Goal: Contribute content: Add original content to the website for others to see

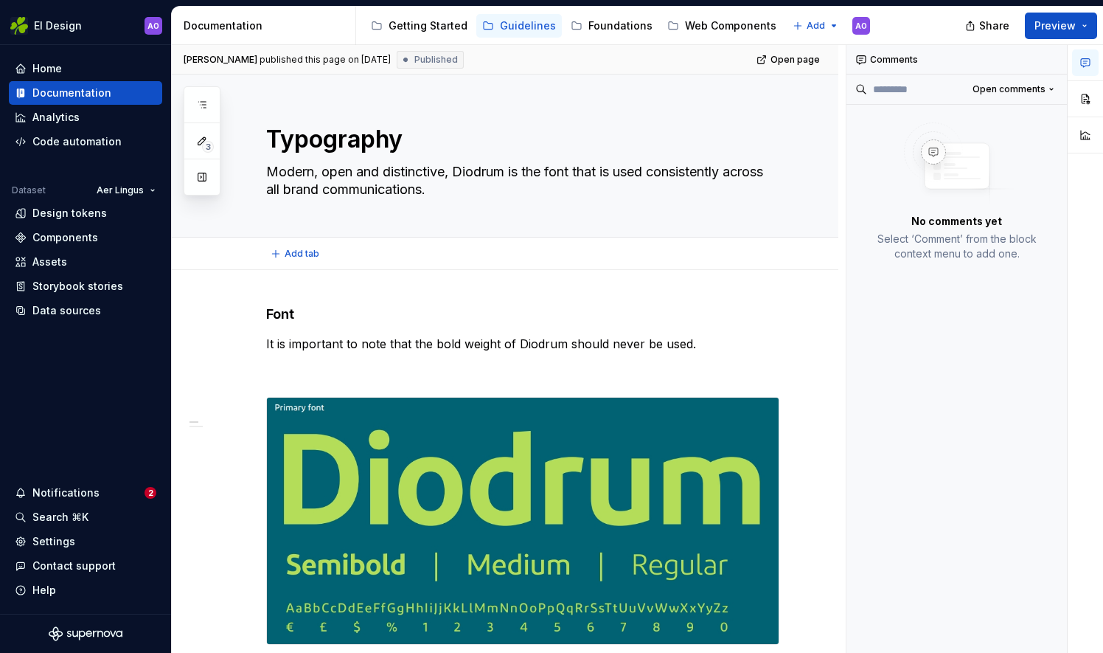
type textarea "*"
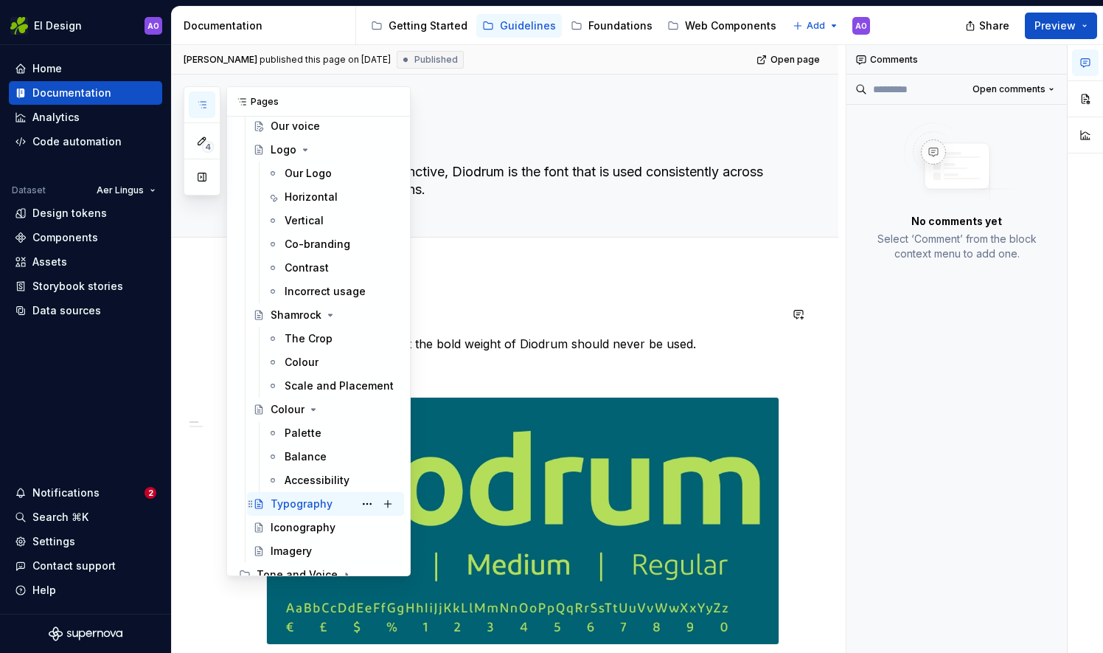
scroll to position [221, 0]
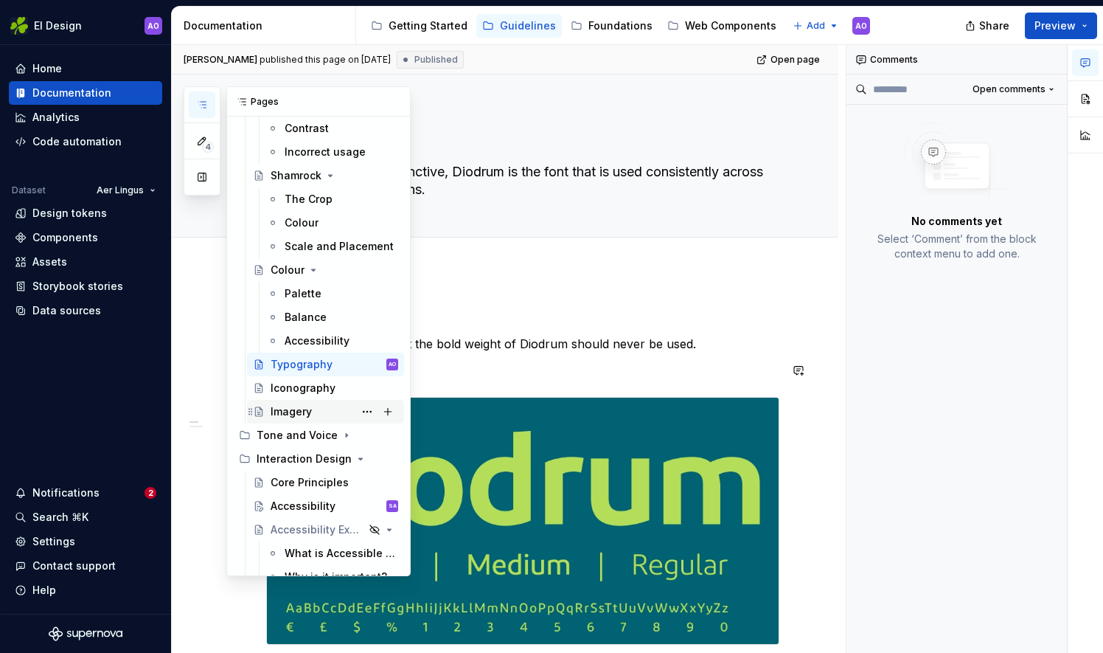
drag, startPoint x: 303, startPoint y: 383, endPoint x: 280, endPoint y: 402, distance: 29.8
click at [303, 383] on div "Iconography" at bounding box center [303, 388] width 65 height 15
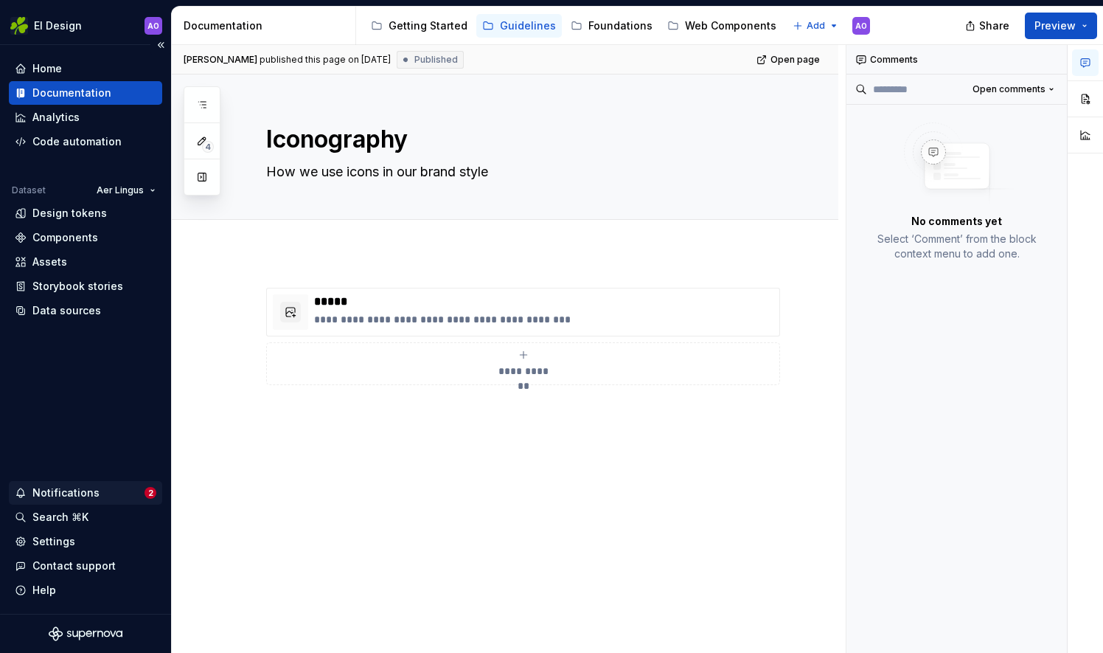
click at [83, 496] on div "Notifications" at bounding box center [65, 492] width 67 height 15
click at [649, 230] on html "EI Design AO Home Documentation Analytics Code automation Dataset Aer Lingus De…" at bounding box center [551, 326] width 1103 height 653
click at [294, 316] on button "button" at bounding box center [290, 312] width 21 height 21
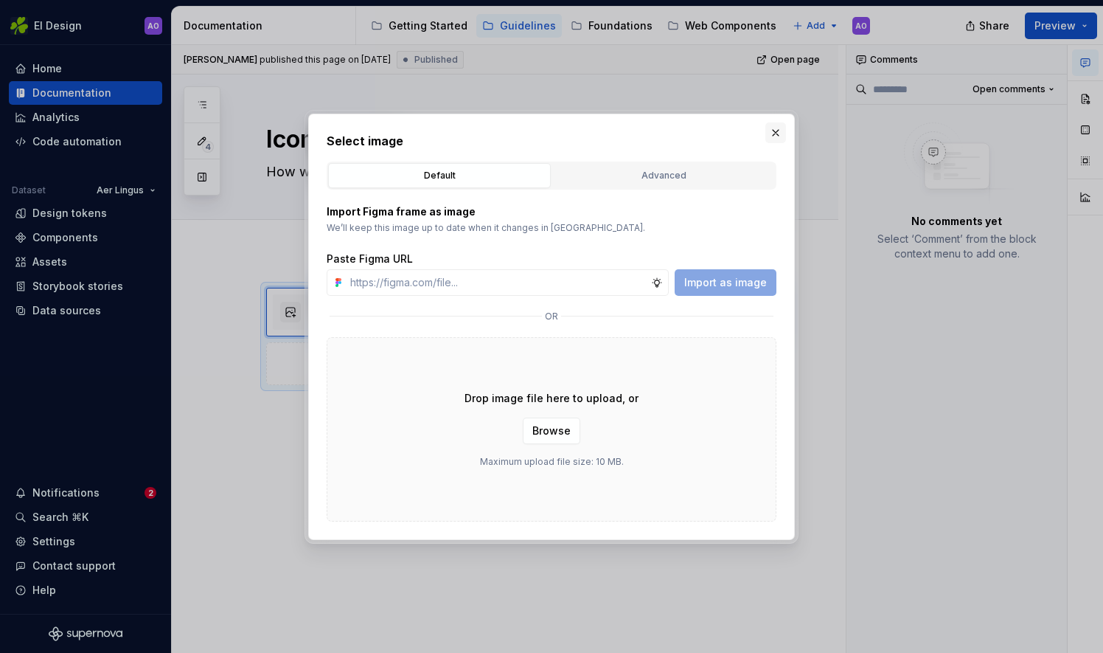
click at [768, 134] on button "button" at bounding box center [776, 132] width 21 height 21
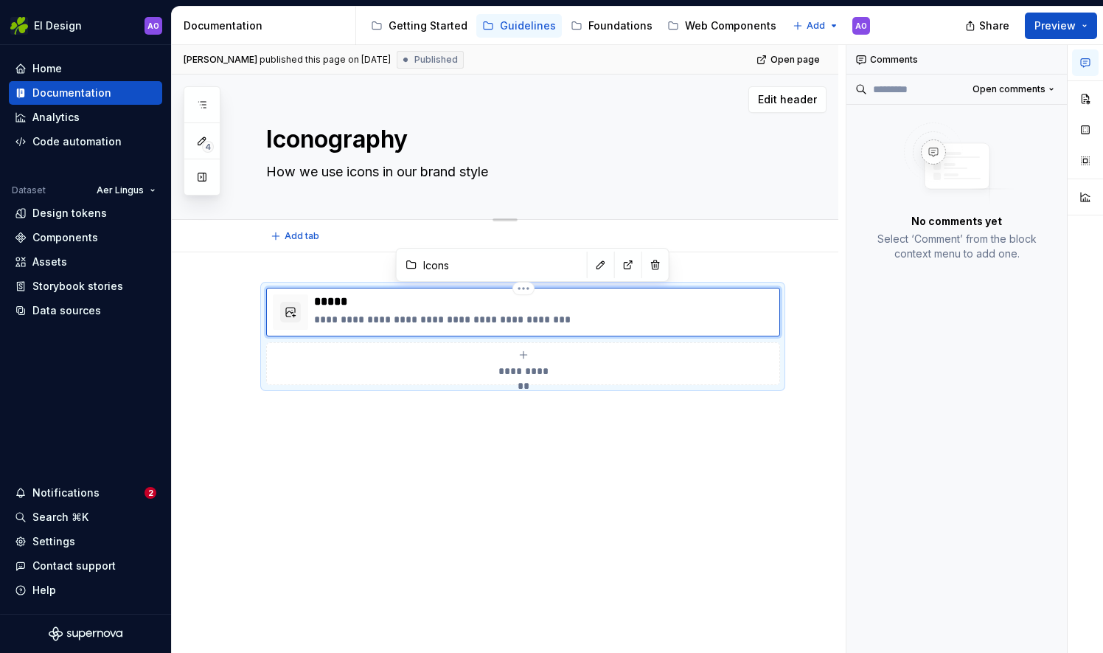
click at [450, 139] on textarea "Iconography" at bounding box center [519, 139] width 513 height 35
click at [447, 136] on textarea "Iconography" at bounding box center [519, 139] width 513 height 35
type textarea "*"
type textarea "Iconography&"
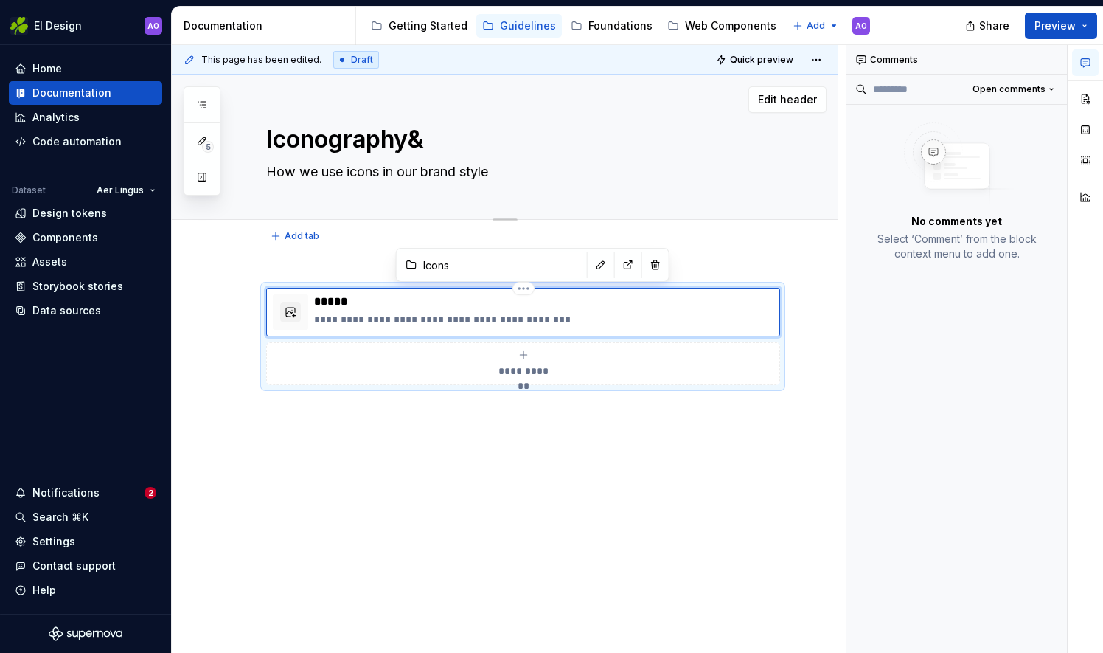
type textarea "*"
type textarea "Iconography"
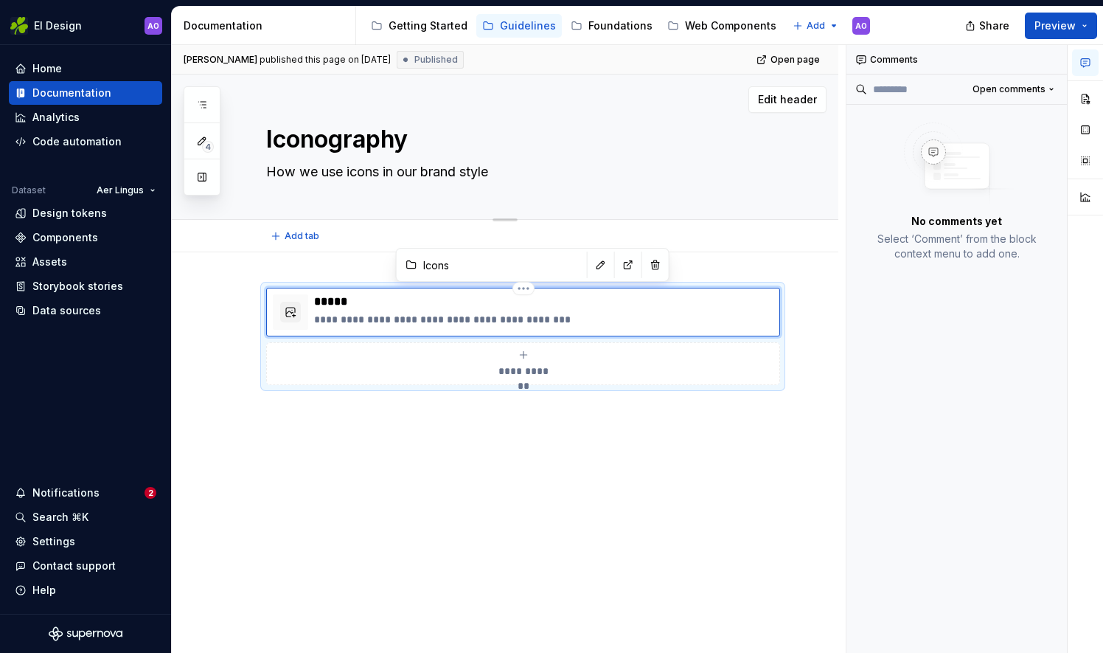
type textarea "*"
type textarea "Iconography"
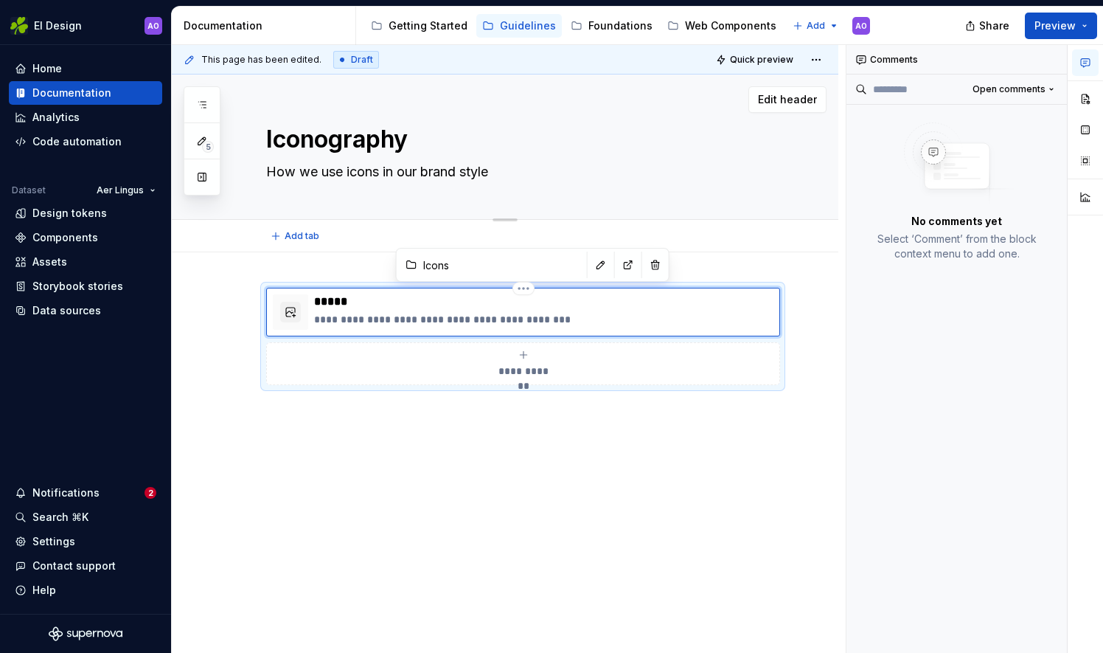
type textarea "*"
type textarea "Iconography &"
type textarea "*"
type textarea "Iconography &"
type textarea "*"
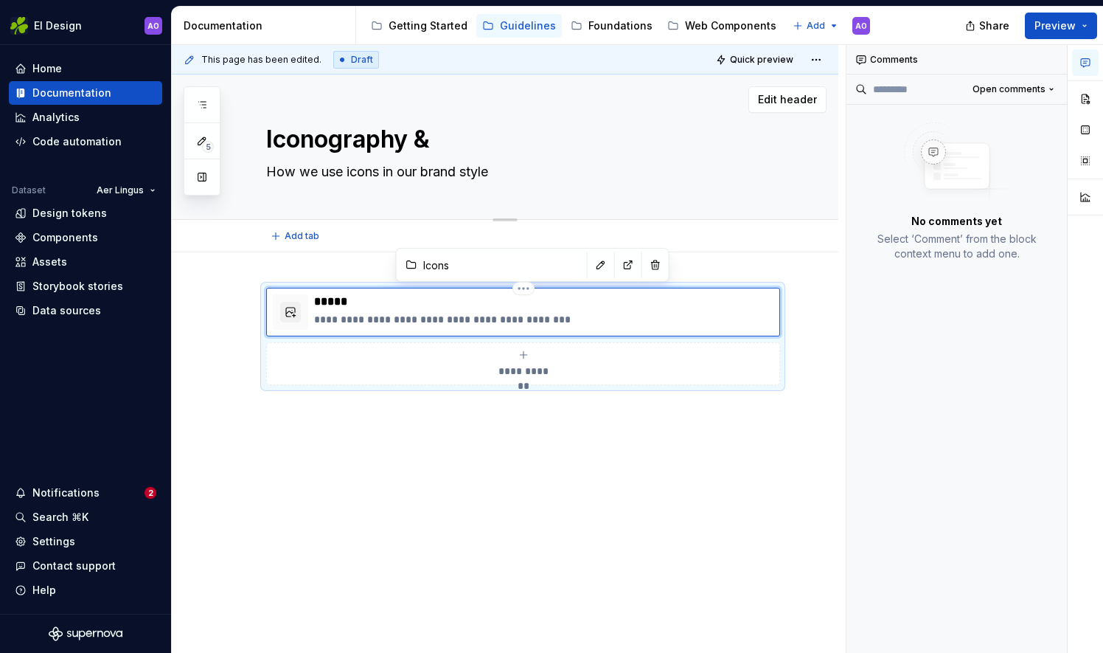
type textarea "Iconography & P"
type textarea "*"
type textarea "Iconography & Pi"
type textarea "*"
type textarea "Iconography & Pic"
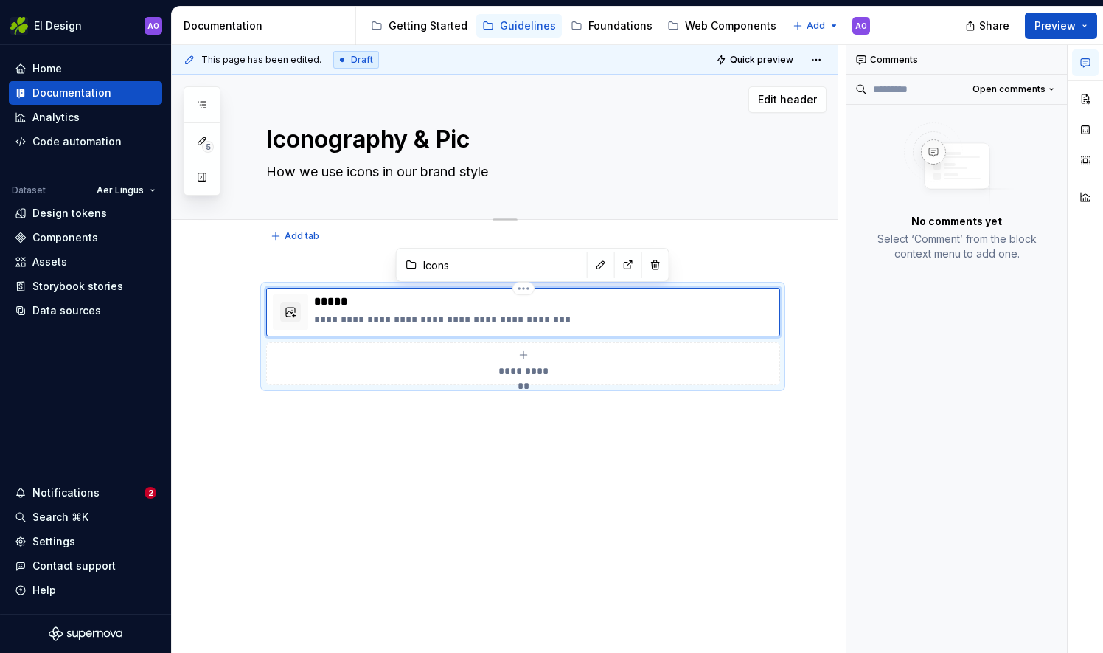
type textarea "*"
type textarea "Iconography & Pict"
type textarea "*"
type textarea "Iconography & Picto"
type textarea "*"
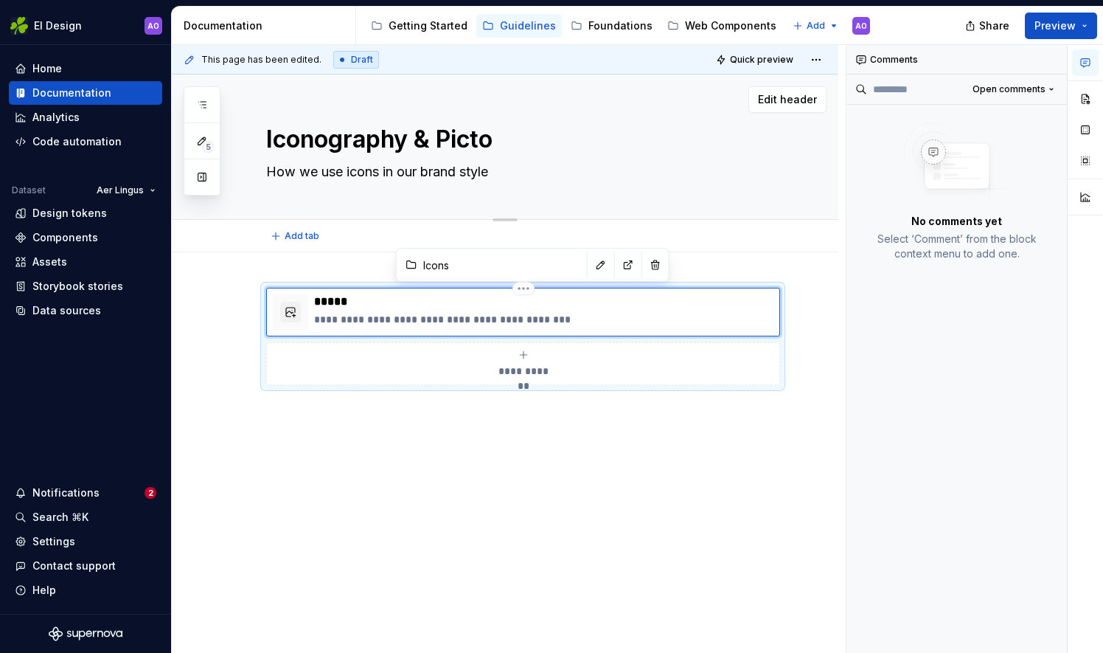
type textarea "Iconography & Pict"
type textarea "*"
type textarea "Iconography & Pic"
type textarea "*"
type textarea "Iconography & Pi"
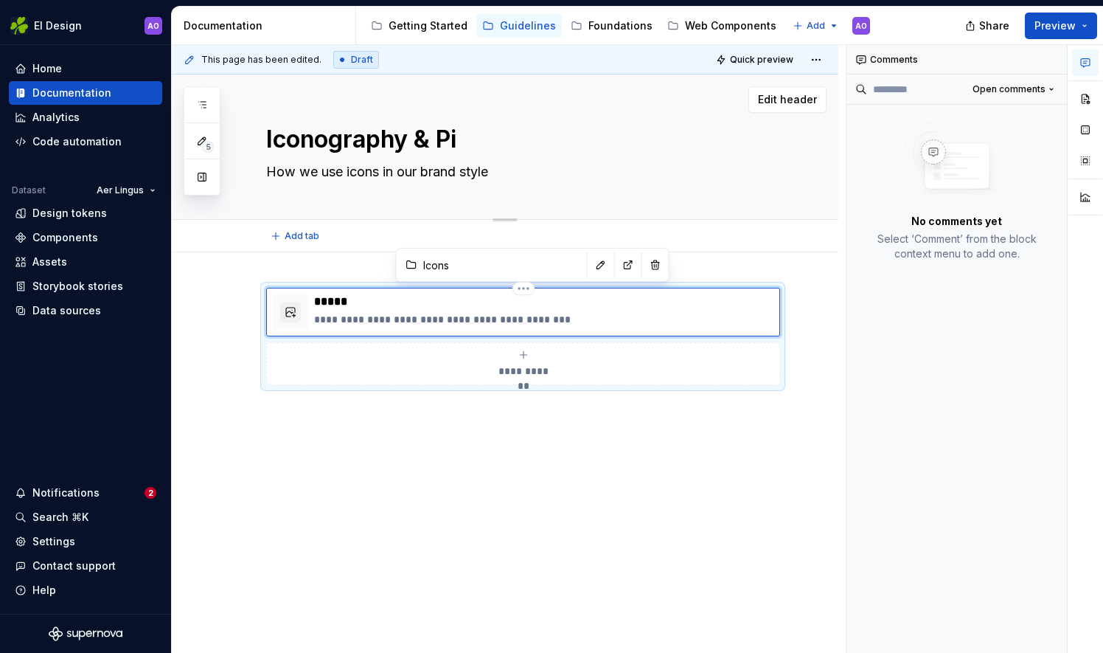
type textarea "*"
type textarea "Iconography & P"
type textarea "*"
type textarea "Iconography &"
type textarea "*"
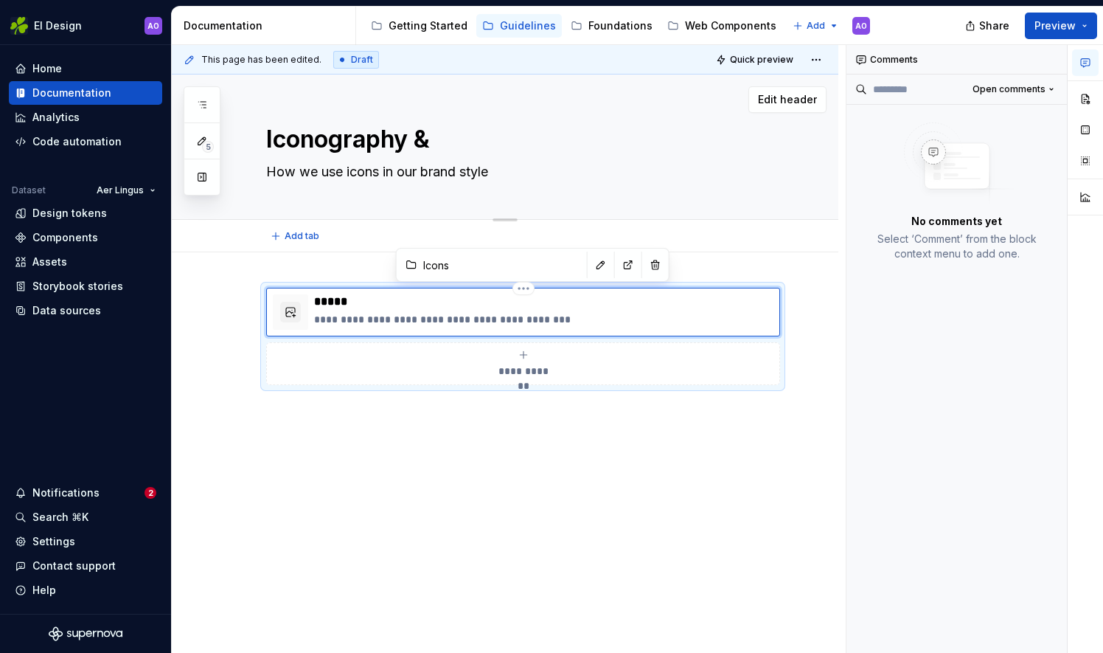
type textarea "Iconography &"
type textarea "*"
type textarea "Iconography"
type textarea "*"
type textarea "Iconography"
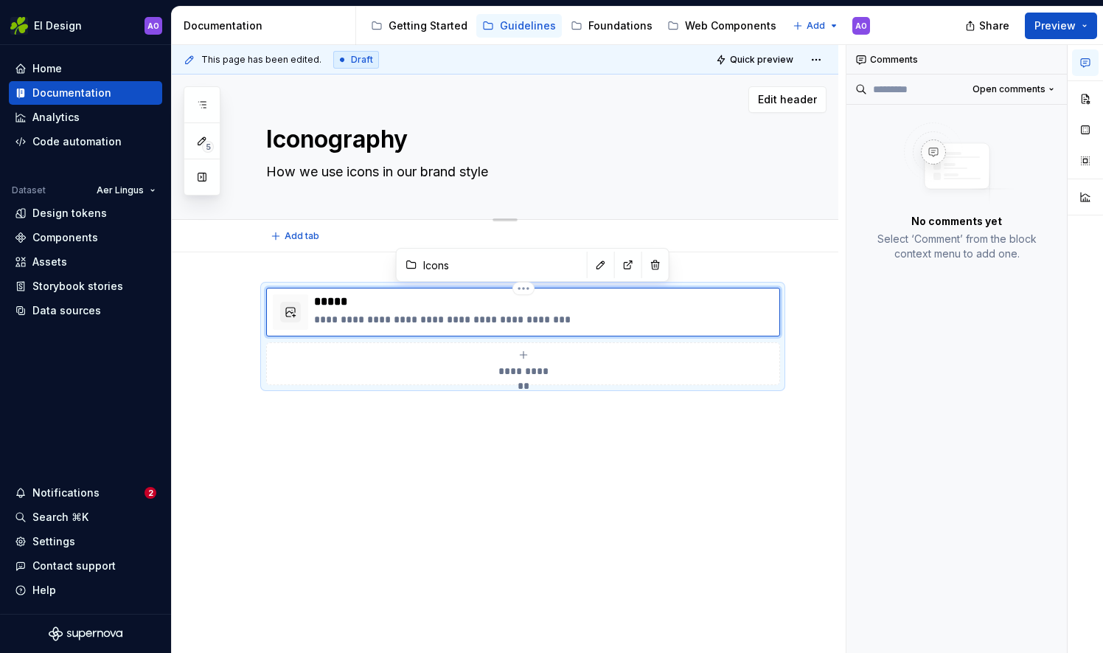
click at [463, 139] on textarea "Iconography" at bounding box center [519, 139] width 513 height 35
click at [376, 175] on textarea "How we use icons in our brand style" at bounding box center [519, 172] width 513 height 24
click at [375, 167] on textarea "How we use icons in our brand style" at bounding box center [519, 172] width 513 height 24
click at [379, 170] on textarea "How we use icons in our brand style" at bounding box center [519, 172] width 513 height 24
type textarea "*"
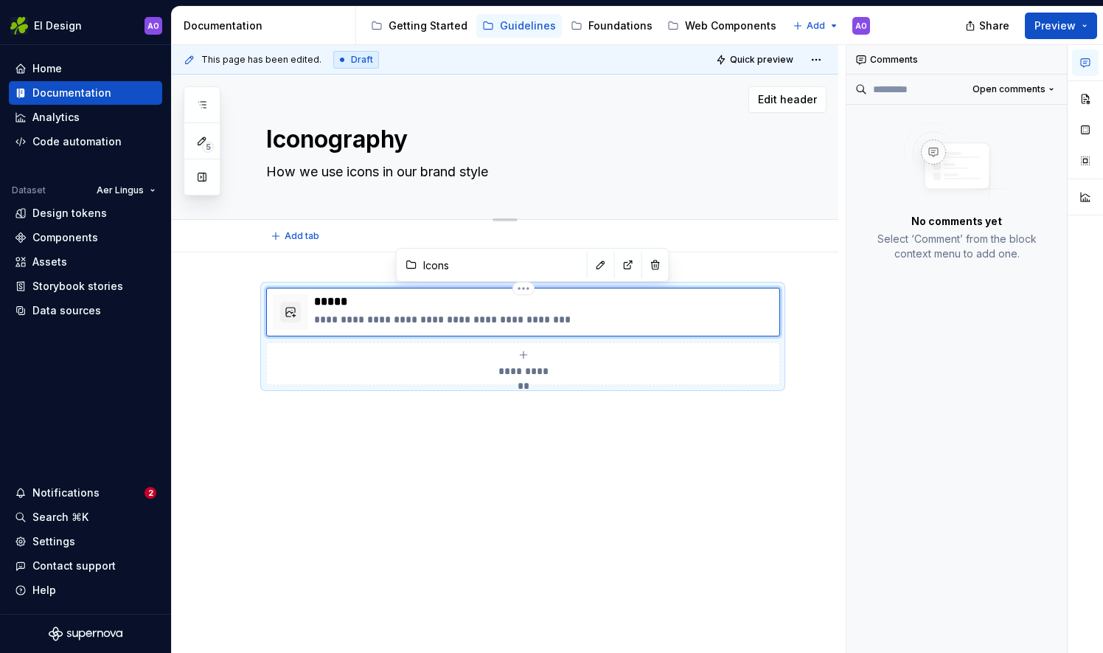
type textarea "How we use icons in our brand style"
type textarea "*"
type textarea "How we use icons a in our brand style"
type textarea "*"
type textarea "How we use icons an in our brand style"
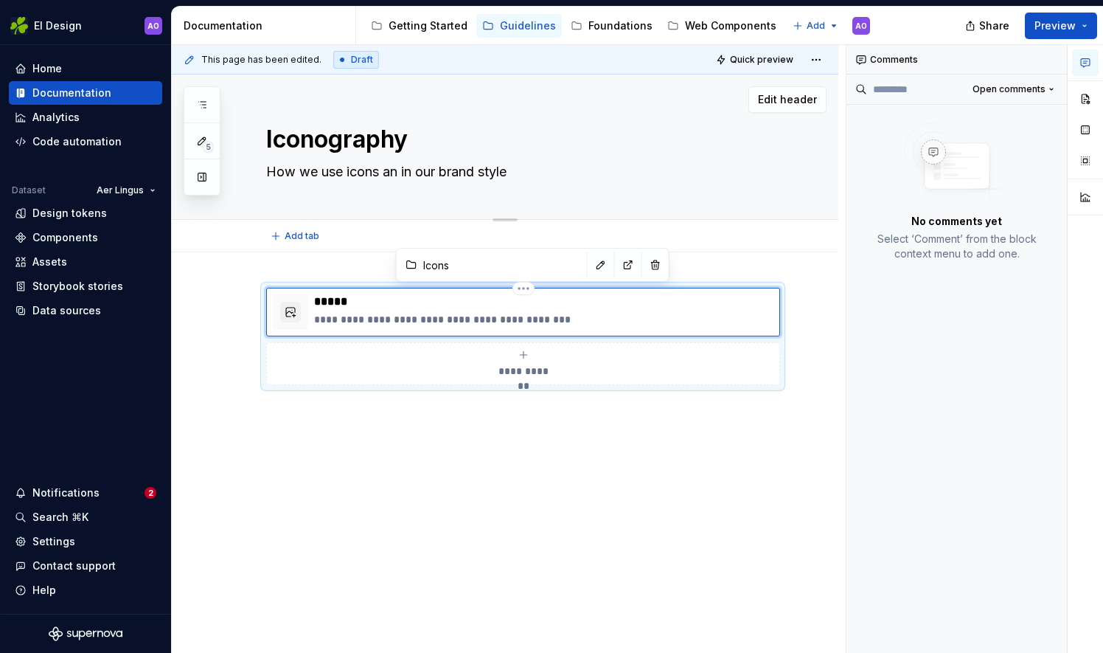
type textarea "*"
type textarea "How we use icons and in our brand style"
type textarea "*"
type textarea "How we use icons and in our brand style"
type textarea "*"
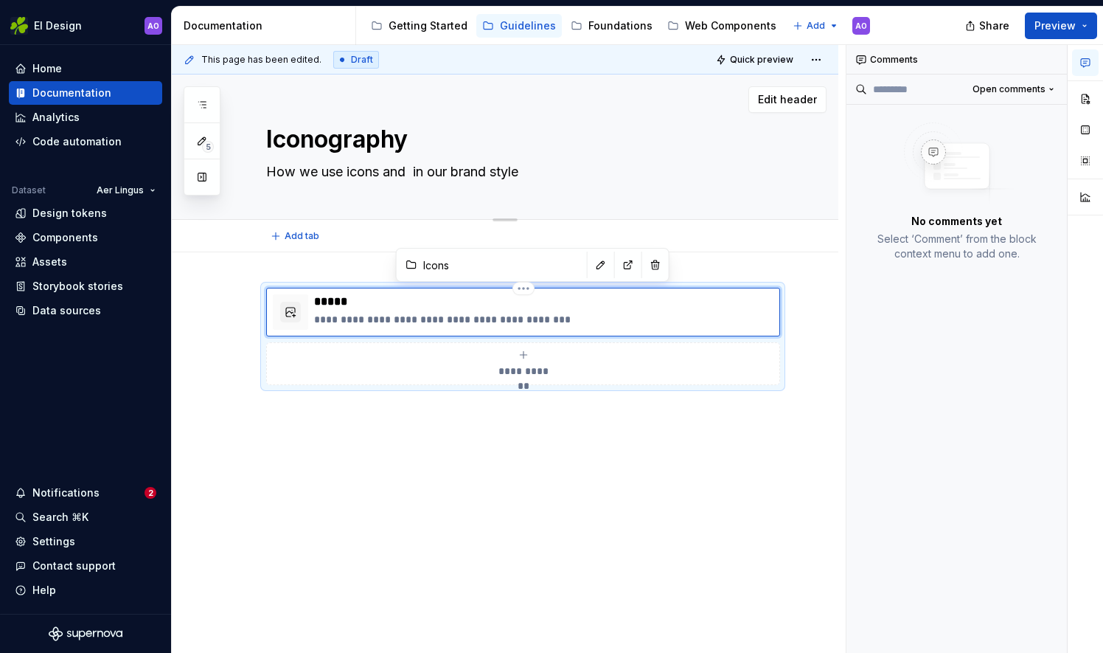
type textarea "How we use icons and p in our brand style"
type textarea "*"
type textarea "How we use icons and pi in our brand style"
type textarea "*"
type textarea "How we use icons and pic in our brand style"
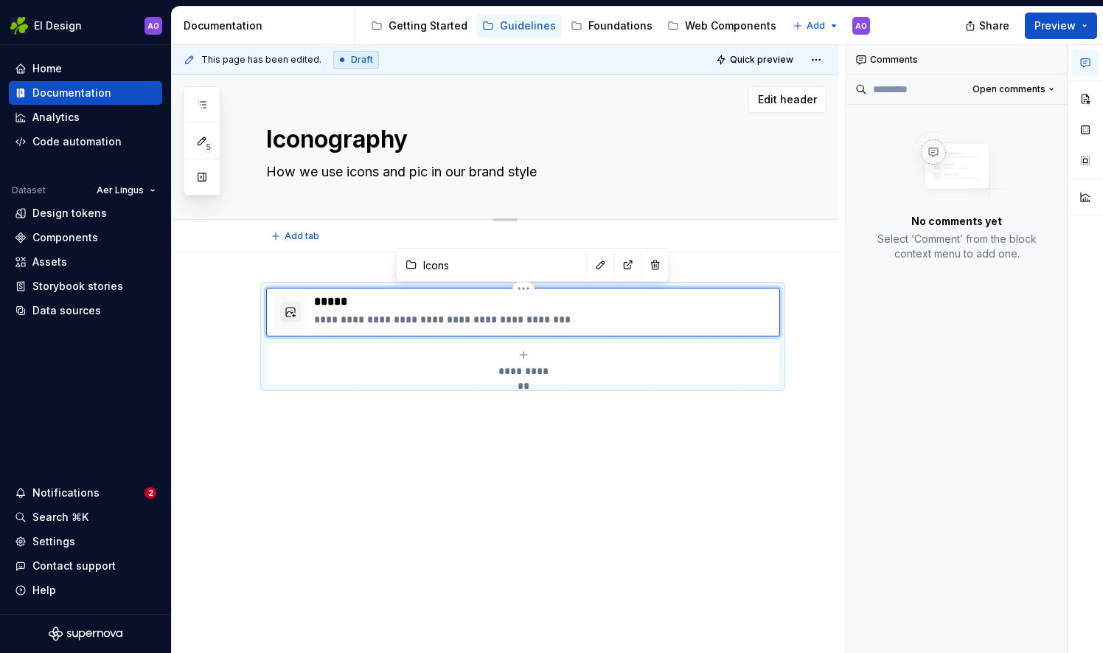
type textarea "*"
type textarea "How we use icons and pict in our brand style"
type textarea "*"
type textarea "How we use icons and picto in our brand style"
type textarea "*"
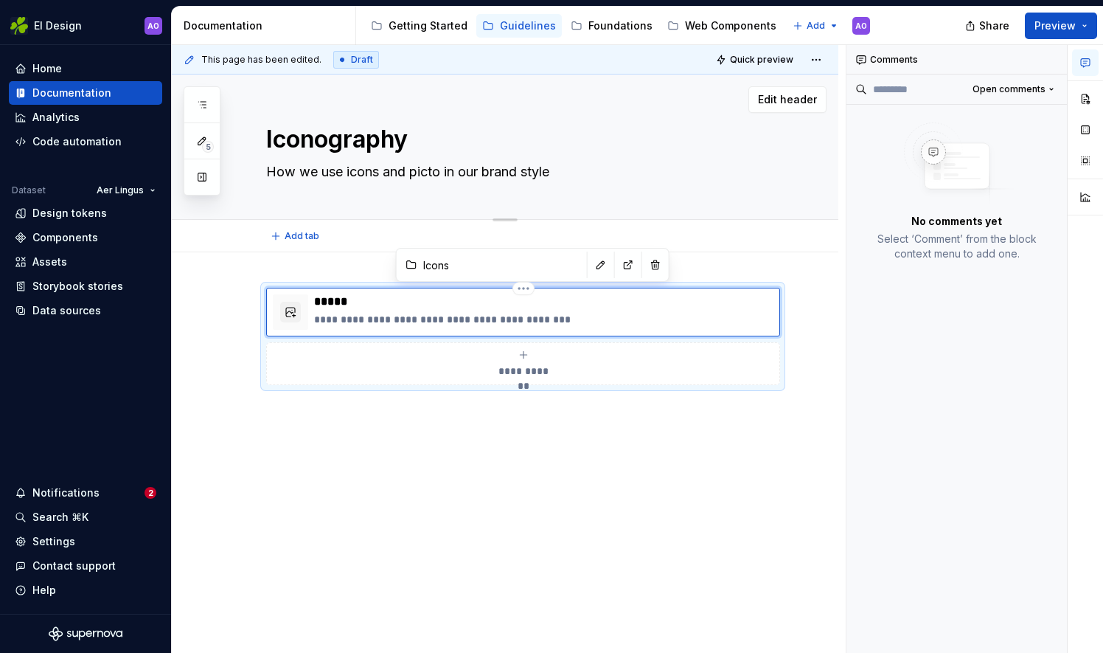
type textarea "How we use icons and pictog in our brand style"
type textarea "*"
type textarea "How we use icons and pictogr in our brand style"
type textarea "*"
type textarea "How we use icons and pictogrm in our brand style"
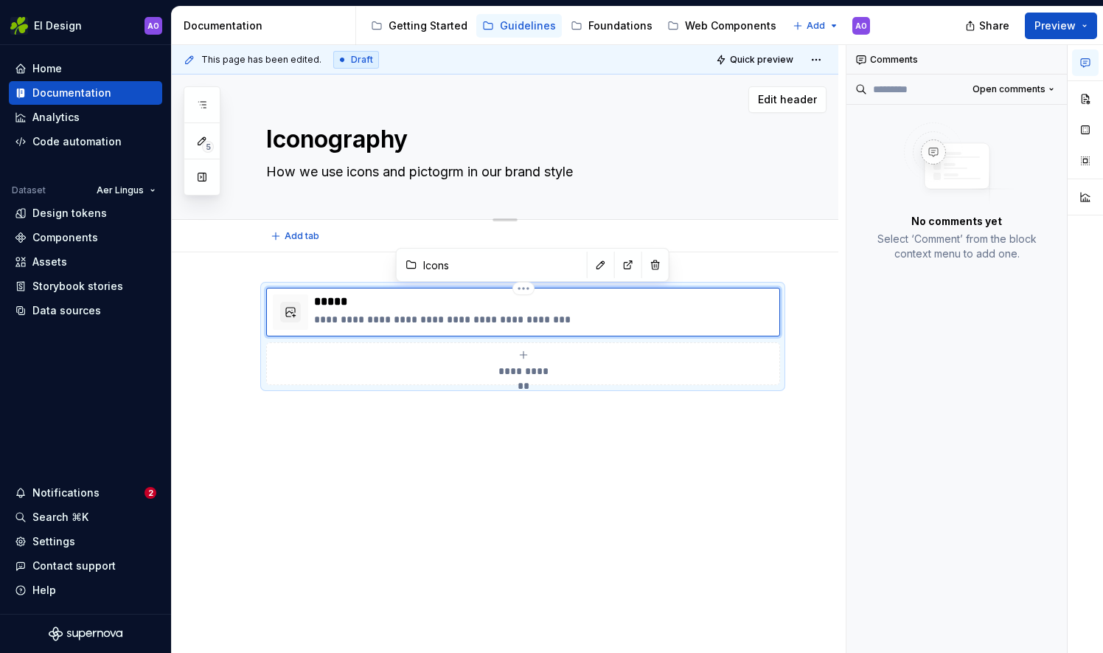
type textarea "*"
type textarea "How we use icons and pictogrma in our brand style"
type textarea "*"
type textarea "How we use icons and pictogrmas in our brand style"
type textarea "*"
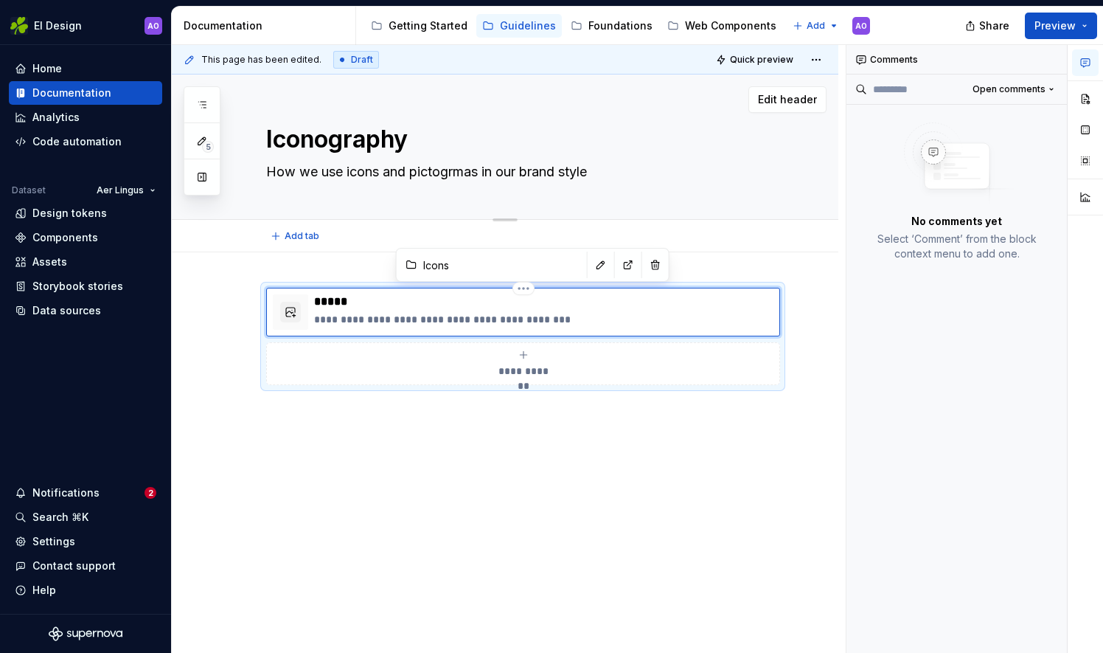
type textarea "How we use icons and pictogrma in our brand style"
type textarea "*"
type textarea "How we use icons and pictogrm in our brand style"
type textarea "*"
type textarea "How we use icons and pictogr in our brand style"
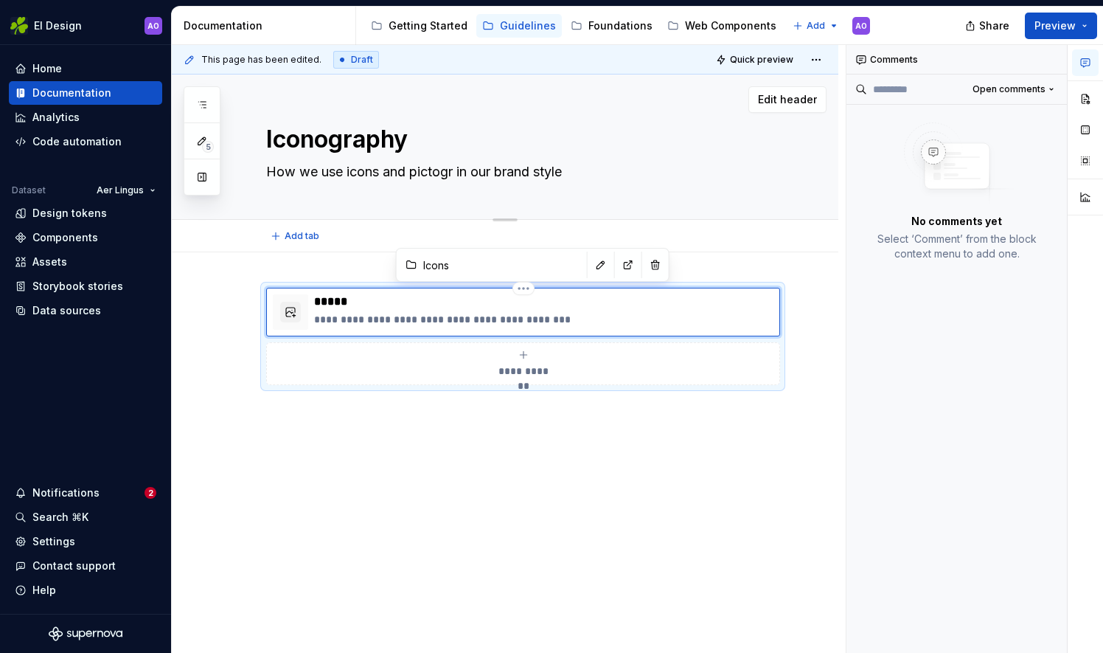
type textarea "*"
type textarea "How we use icons and pictog in our brand style"
type textarea "*"
type textarea "How we use icons and pictogr in our brand style"
type textarea "*"
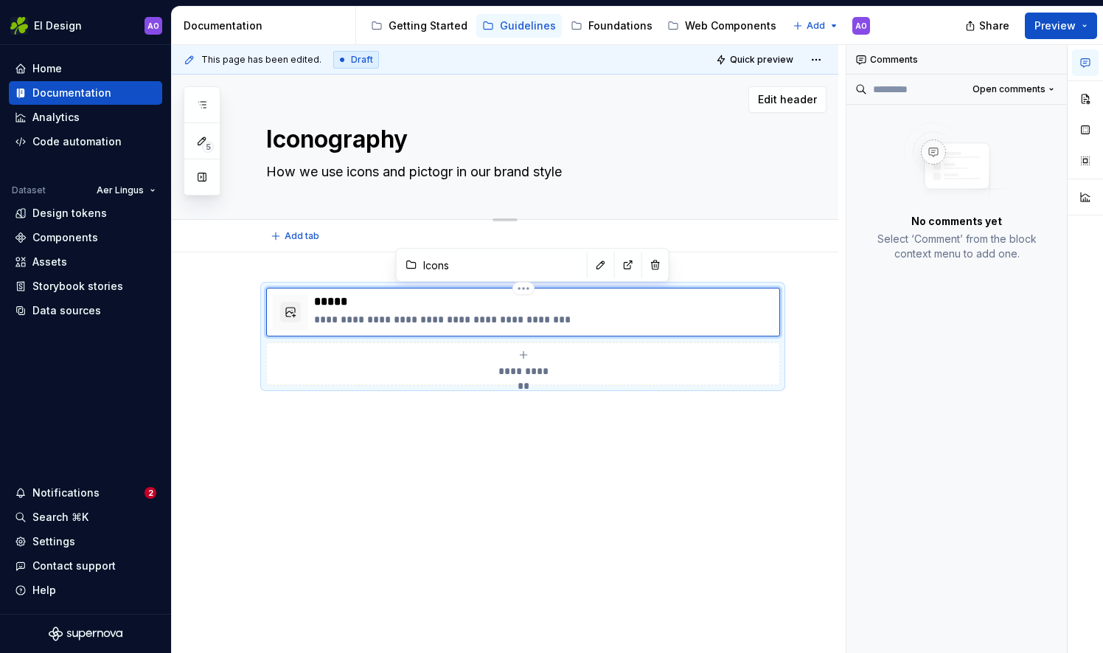
type textarea "How we use icons and pictogra in our brand style"
type textarea "*"
type textarea "How we use icons and pictogram in our brand style"
type textarea "*"
type textarea "How we use icons and pictograms in our brand style"
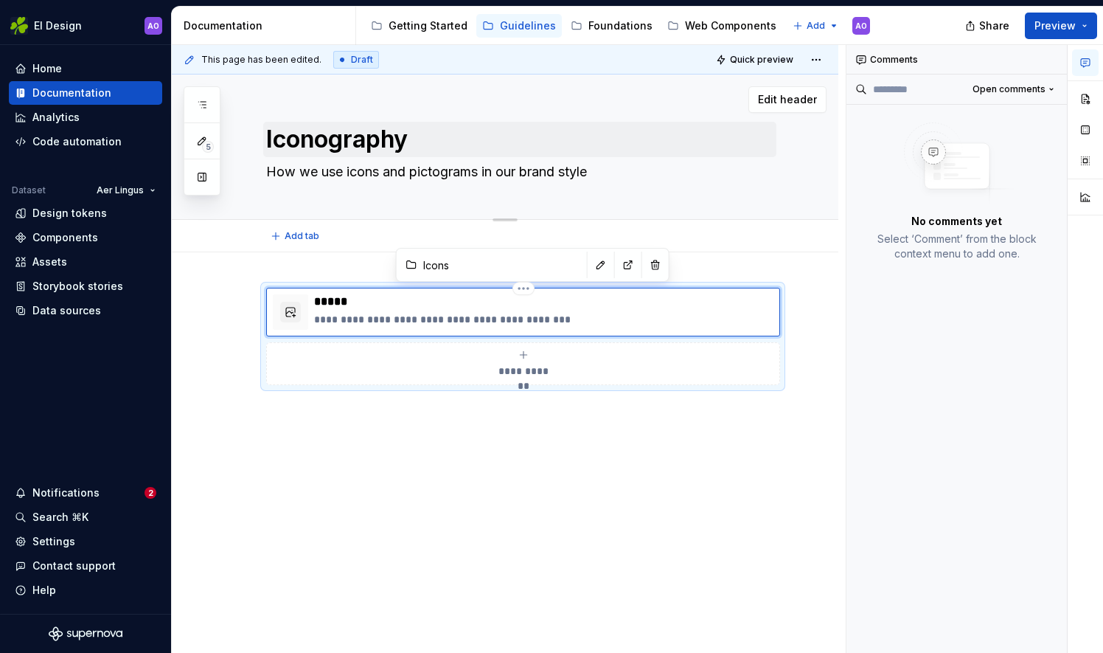
type textarea "*"
type textarea "How we use icons and pictograms in our brand style"
click at [494, 131] on textarea "Iconography" at bounding box center [519, 139] width 513 height 35
click at [445, 119] on div "Iconography How we use icons and pictograms in our brand style" at bounding box center [522, 146] width 513 height 145
click at [442, 138] on textarea "Iconography" at bounding box center [519, 139] width 513 height 35
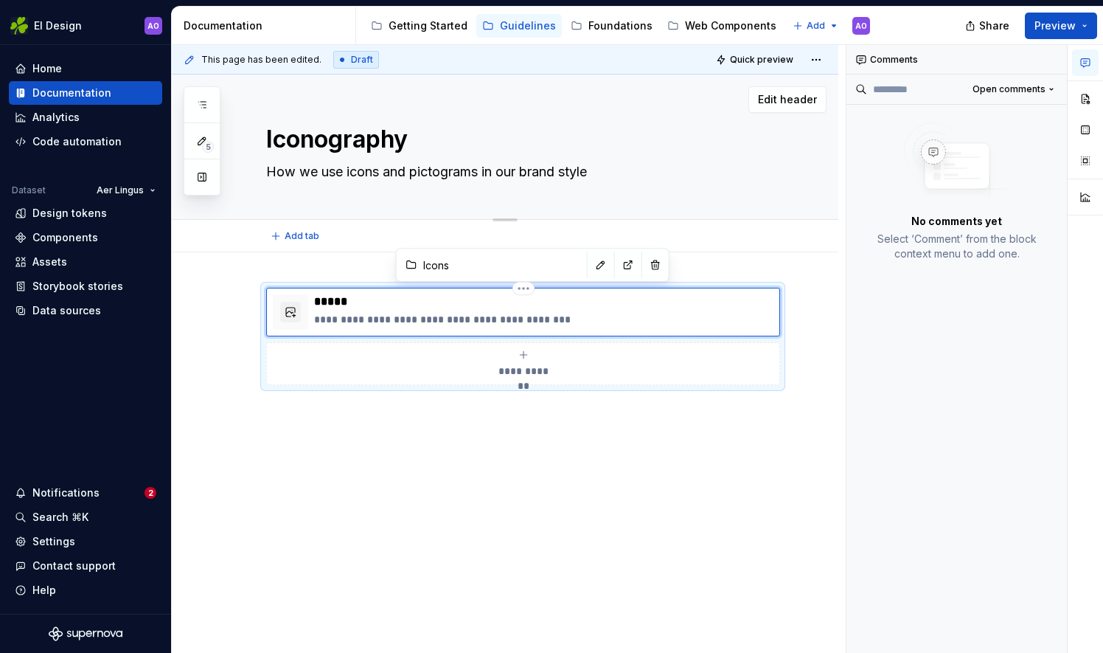
click at [442, 138] on textarea "Iconography" at bounding box center [519, 139] width 513 height 35
click at [415, 143] on textarea "Iconography" at bounding box center [519, 139] width 513 height 35
type textarea "*"
type textarea "Iconography &"
type textarea "*"
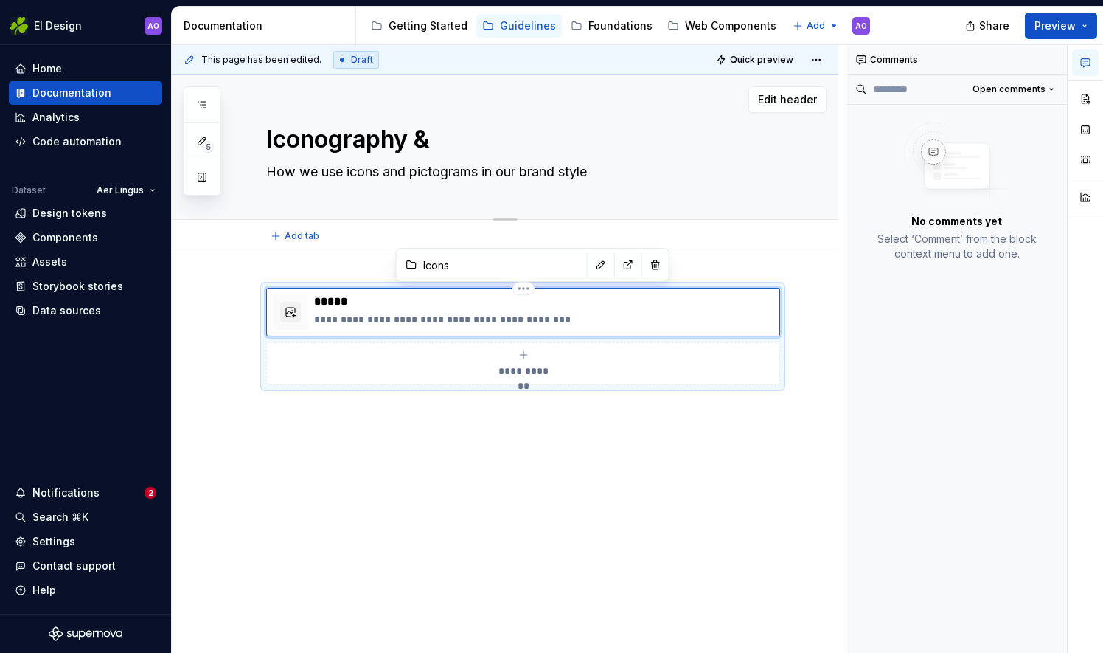
type textarea "Iconography &"
type textarea "*"
type textarea "Iconography & P"
type textarea "*"
type textarea "Iconography & Pi"
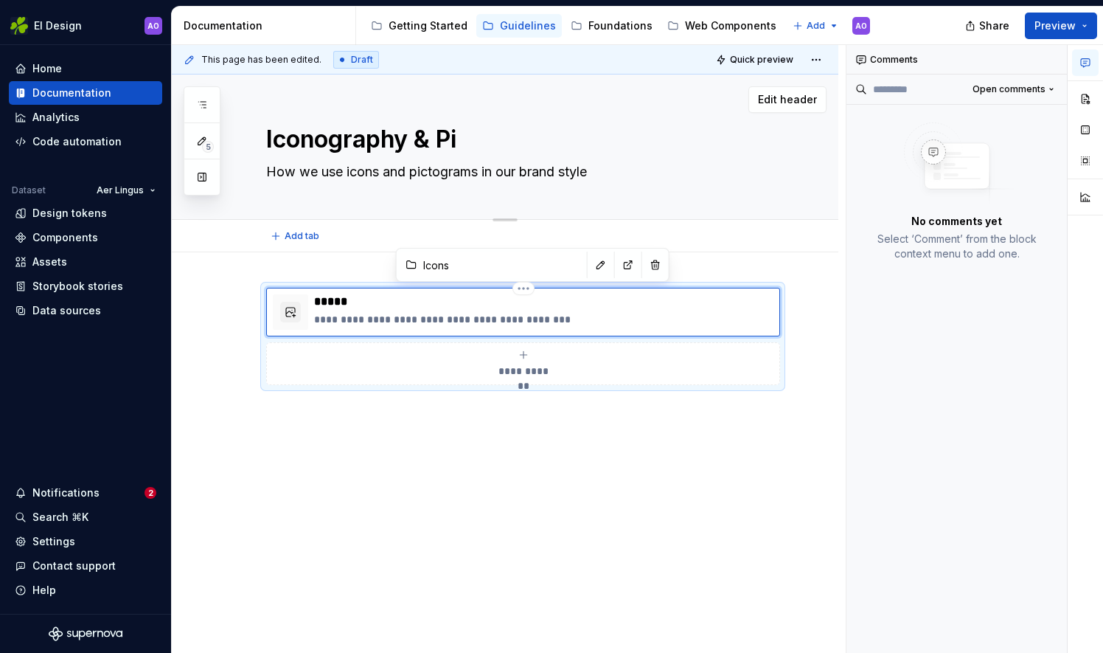
type textarea "*"
type textarea "Iconography & Pit"
type textarea "*"
type textarea "Iconography & Pito"
type textarea "*"
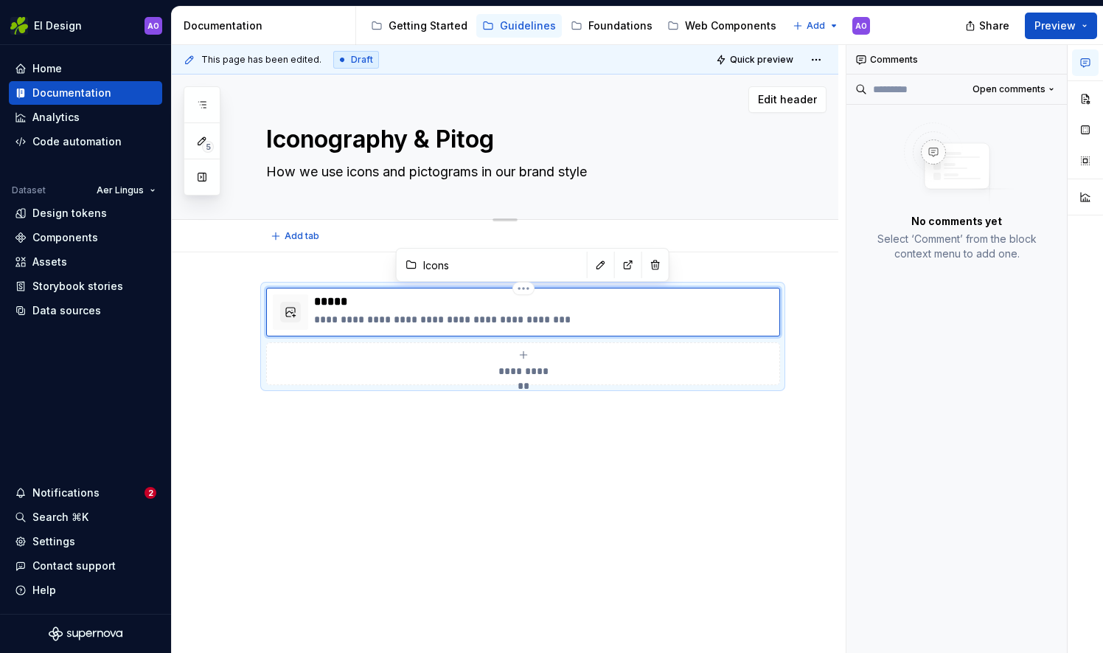
type textarea "Iconography & Pitogr"
type textarea "*"
type textarea "Iconography & Pitogra"
type textarea "*"
type textarea "Iconography & Pitogram"
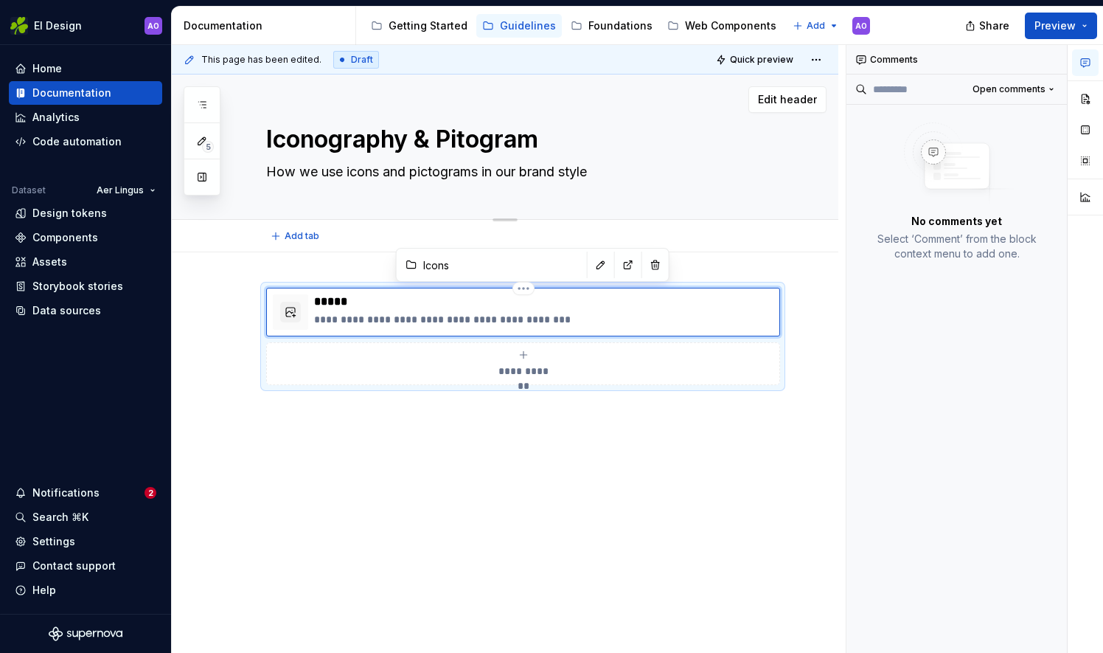
type textarea "*"
type textarea "Iconography & Pitograms"
click at [474, 143] on textarea "Iconography & Pitograms" at bounding box center [519, 139] width 513 height 35
type textarea "*"
type textarea "Iconography & Pitcograms"
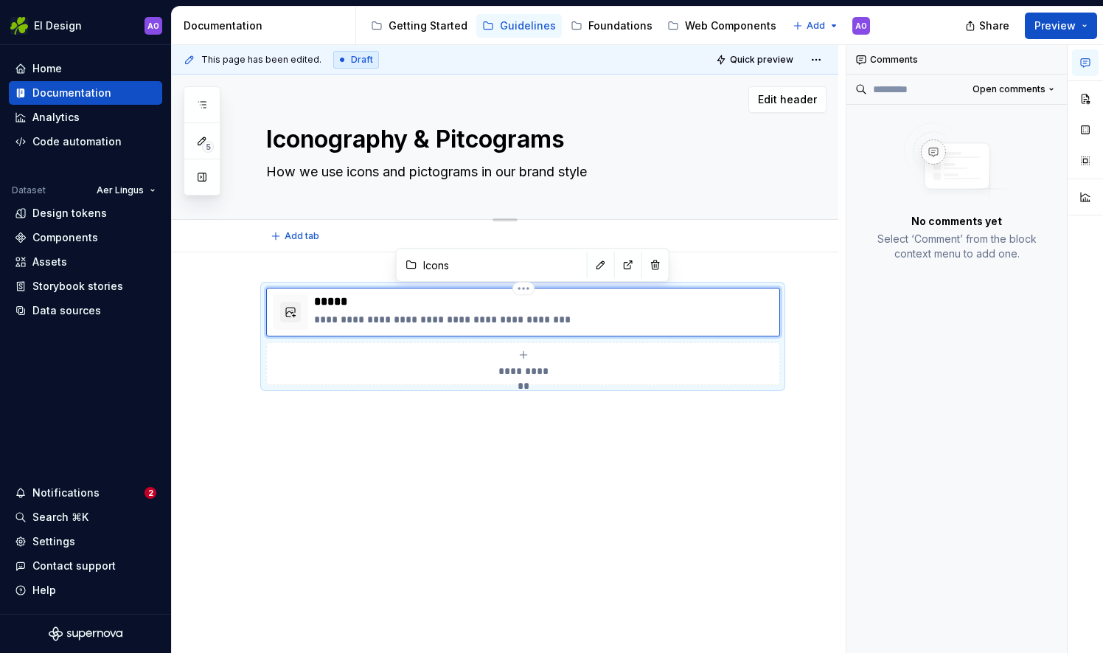
type textarea "*"
type textarea "Iconography & Pitograms"
type textarea "*"
type textarea "Iconography & Pitocgrams"
type textarea "*"
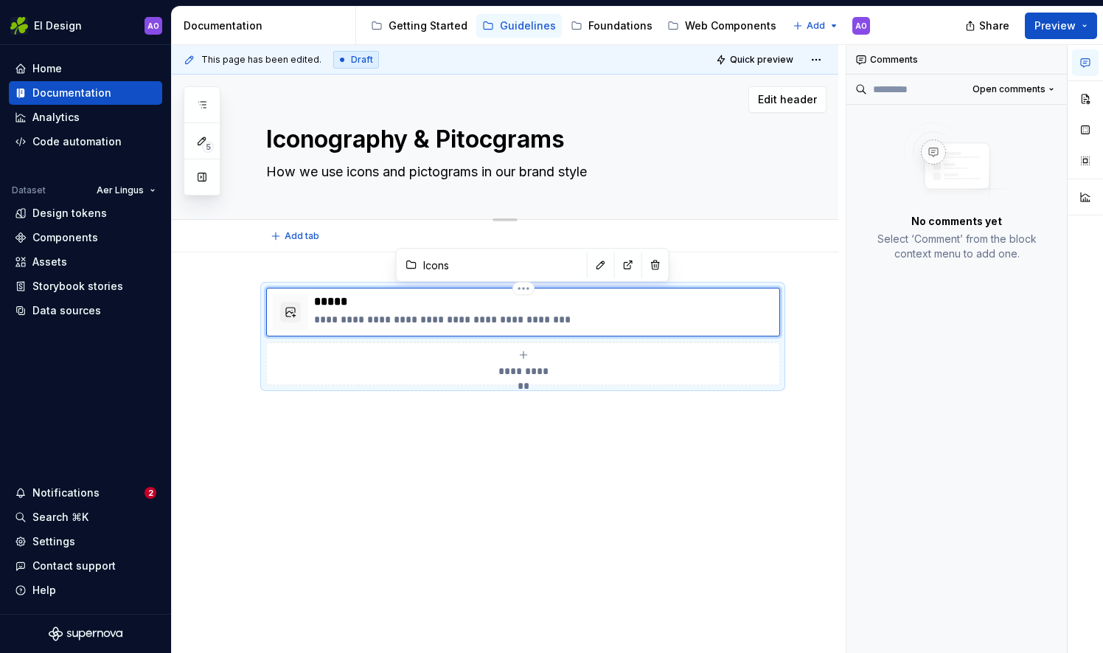
type textarea "Iconography & Pitograms"
type textarea "*"
type textarea "Iconography & Pitgrams"
type textarea "*"
type textarea "Iconography & Pitgrams"
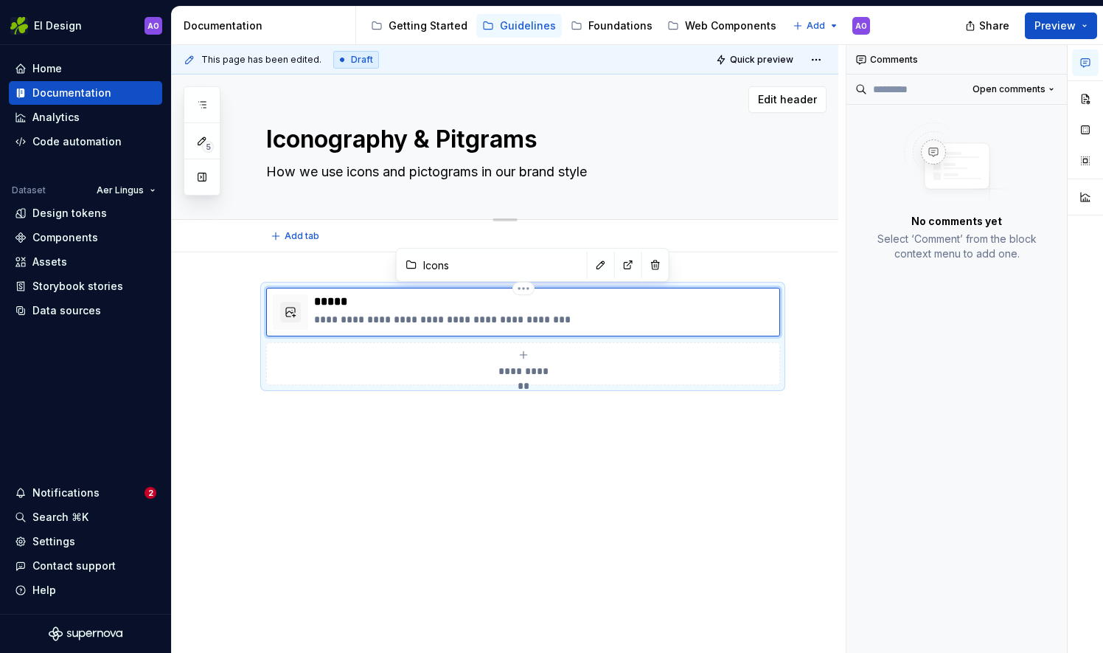
click at [462, 137] on textarea "Iconography & Pitgrams" at bounding box center [519, 139] width 513 height 35
click at [463, 140] on textarea "Iconography & Pitgrams" at bounding box center [519, 139] width 513 height 35
click at [476, 145] on textarea "Iconography & Pitgrams" at bounding box center [519, 139] width 513 height 35
click at [476, 150] on textarea "Iconography & Pitgrams" at bounding box center [519, 139] width 513 height 35
click at [469, 133] on textarea "Iconography & Pitgrams" at bounding box center [519, 139] width 513 height 35
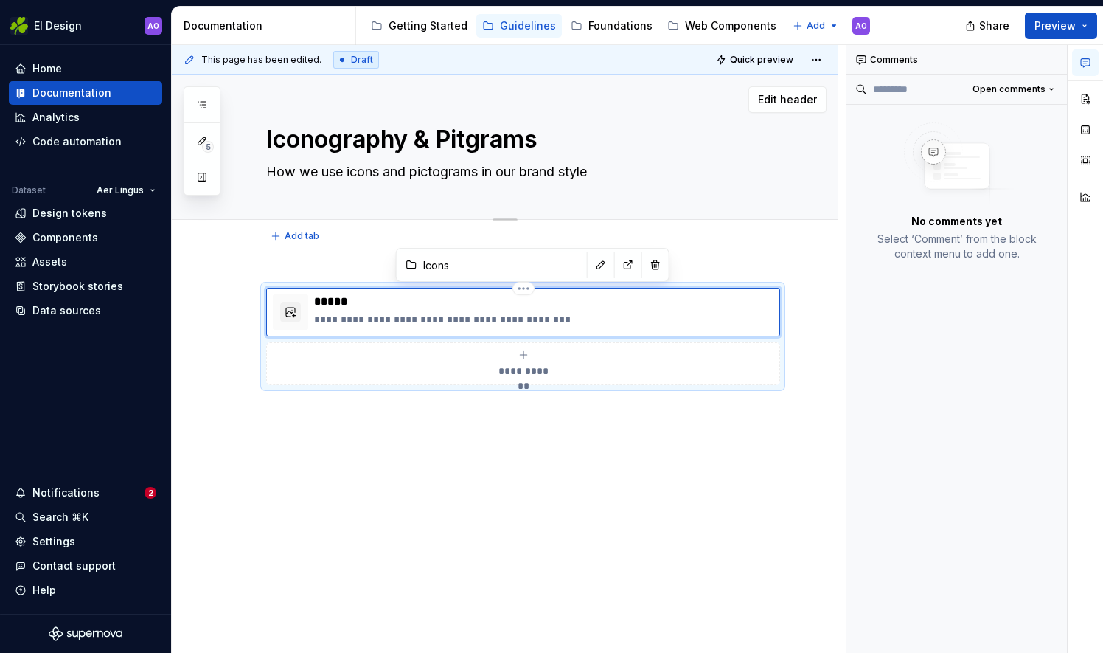
type textarea "*"
type textarea "Iconography & Pitograms"
type textarea "*"
type textarea "Iconography & Pitgrams"
click at [462, 142] on textarea "Iconography & Pitgrams" at bounding box center [519, 139] width 513 height 35
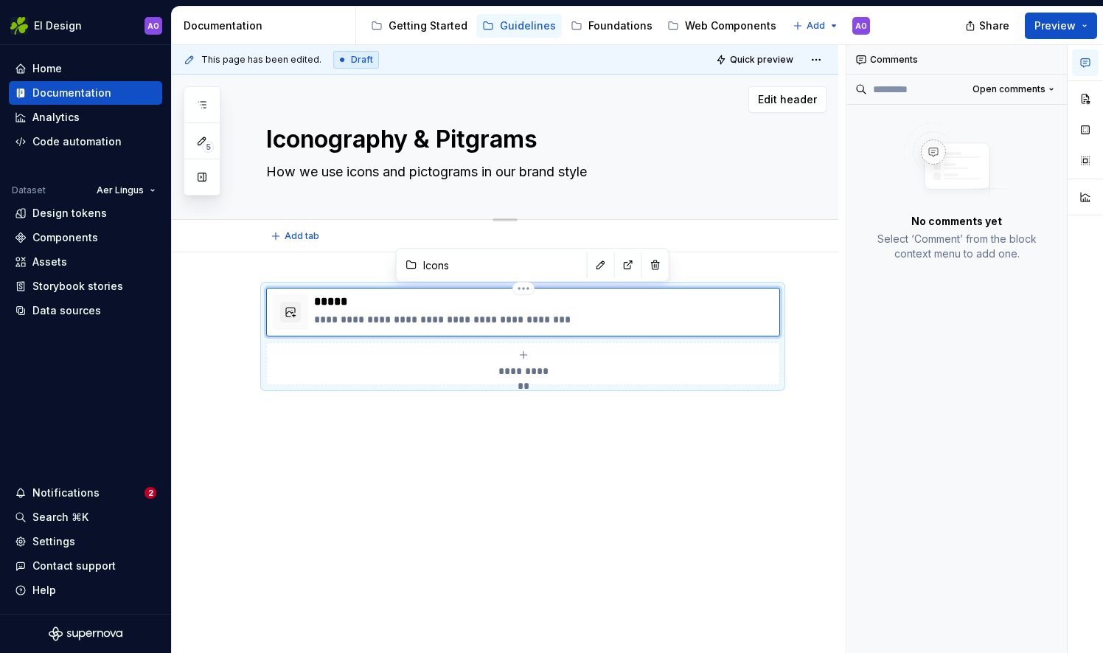
click at [467, 140] on textarea "Iconography & Pitgrams" at bounding box center [519, 139] width 513 height 35
type textarea "*"
type textarea "Iconography & Pigrams"
type textarea "*"
type textarea "Iconography & Picgrams"
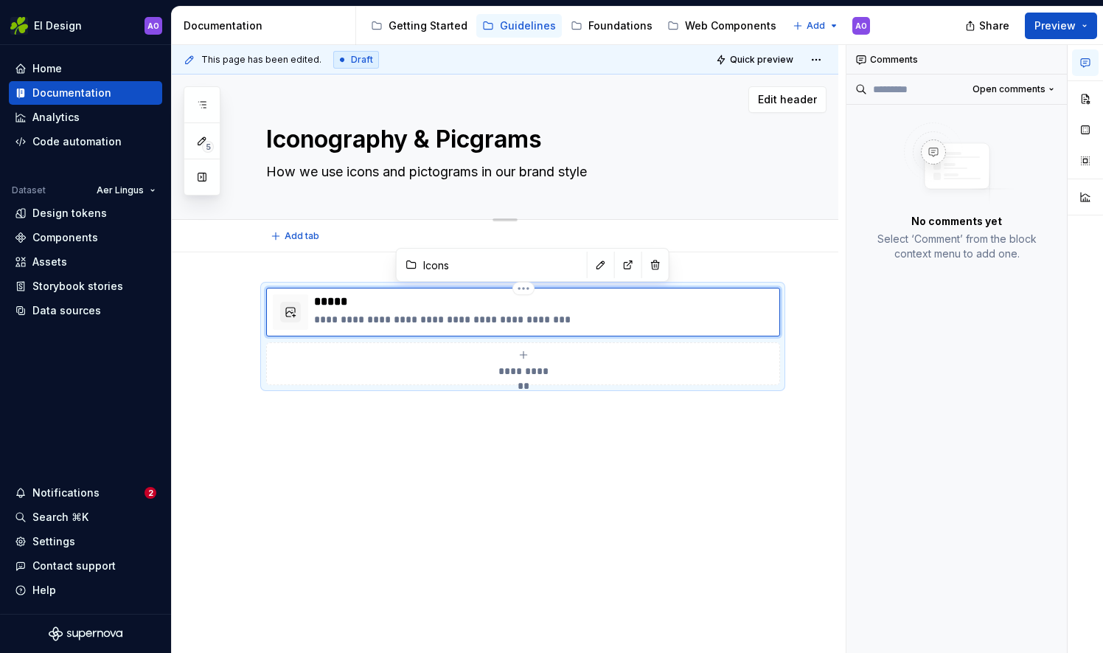
type textarea "*"
type textarea "Iconography & Pictgrams"
type textarea "*"
type textarea "Iconography & Pictograms"
type textarea "*"
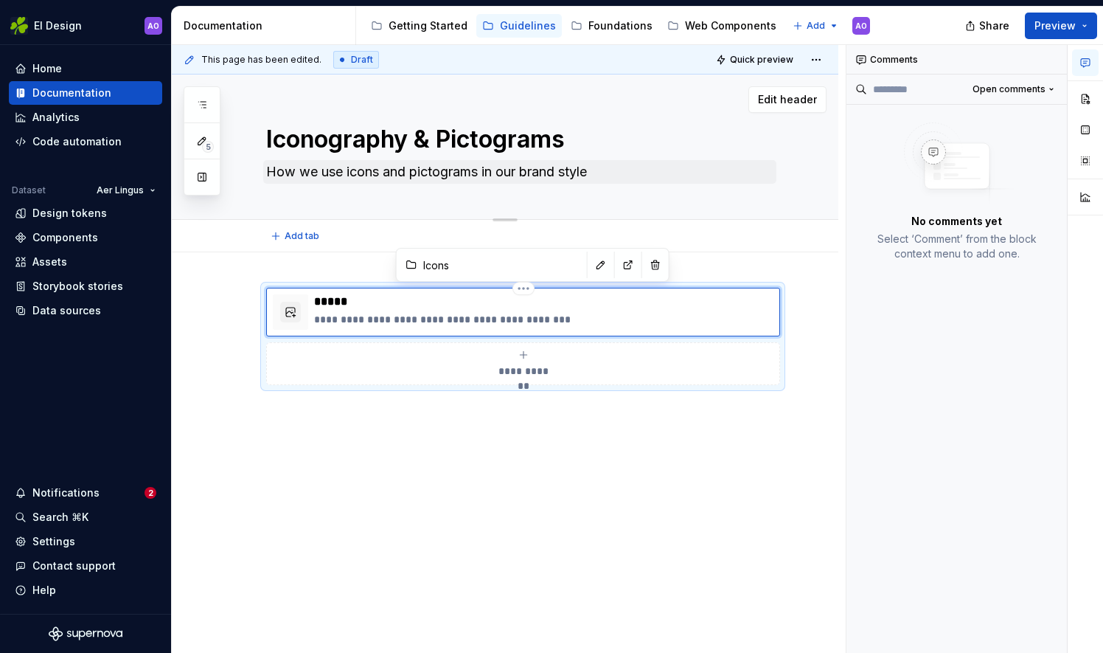
type textarea "Iconography & Pictograms"
click at [606, 170] on textarea "How we use icons and pictograms in our brand style" at bounding box center [519, 172] width 513 height 24
click at [599, 170] on textarea "How we use icons and pictograms in our brand style" at bounding box center [519, 172] width 513 height 24
click at [591, 170] on textarea "How we use icons and pictograms in our brand style" at bounding box center [519, 172] width 513 height 24
type textarea "*"
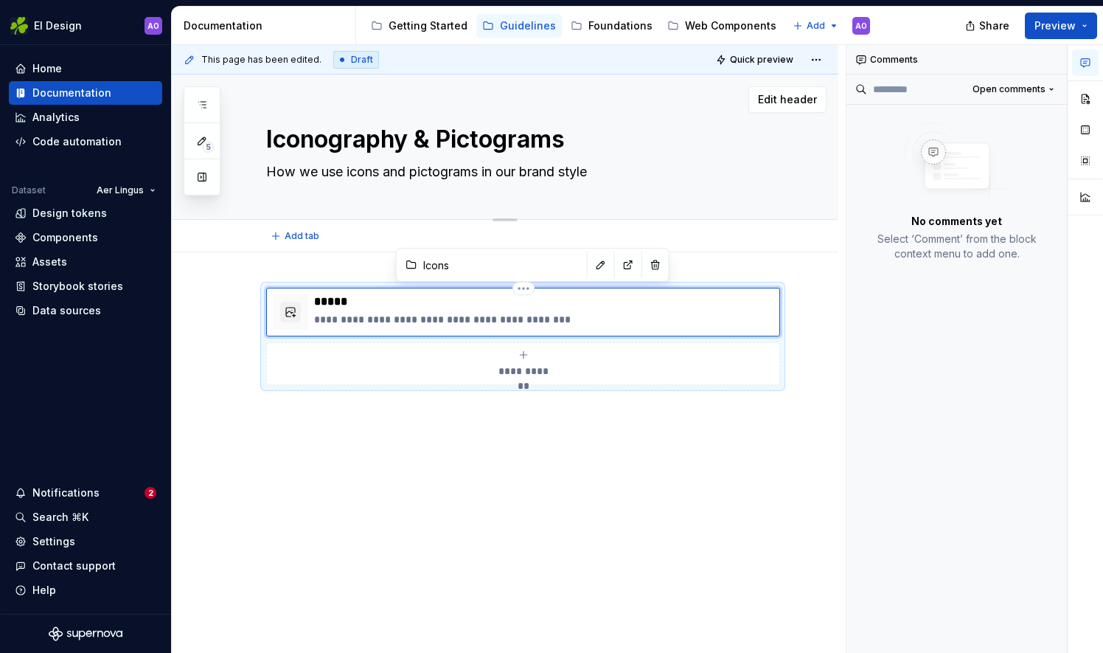
type textarea "How we use icons and pictograms in our brand style."
type textarea "*"
type textarea "How we use icons and pictograms in our brand style."
click at [488, 320] on p "**********" at bounding box center [543, 319] width 459 height 15
click at [470, 368] on div "**********" at bounding box center [523, 364] width 501 height 30
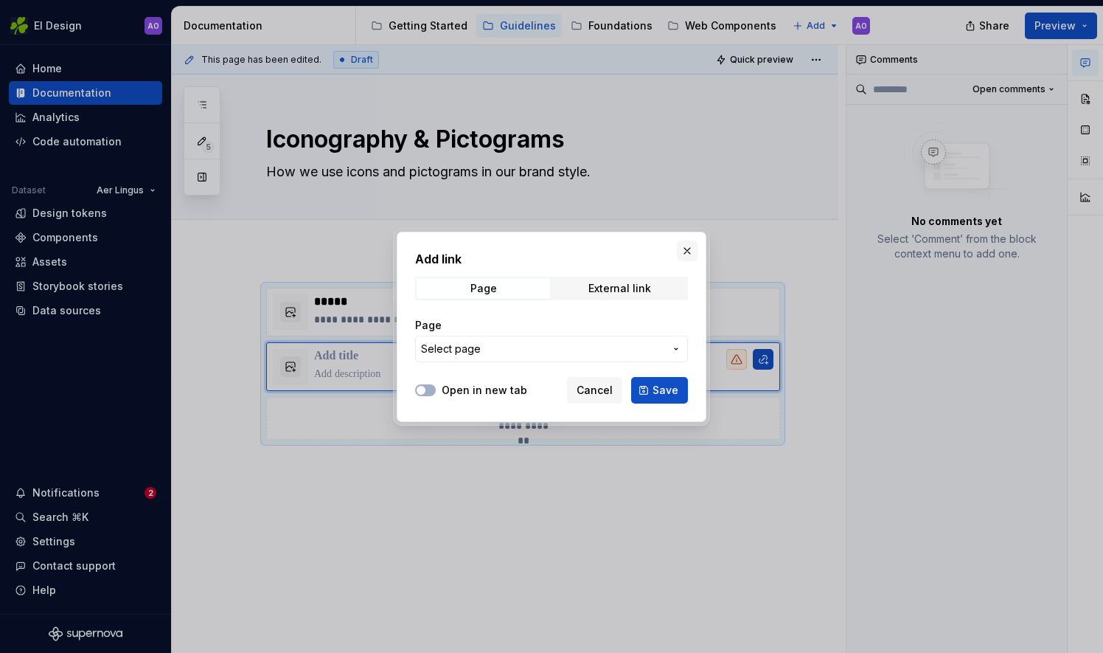
click at [694, 252] on button "button" at bounding box center [687, 250] width 21 height 21
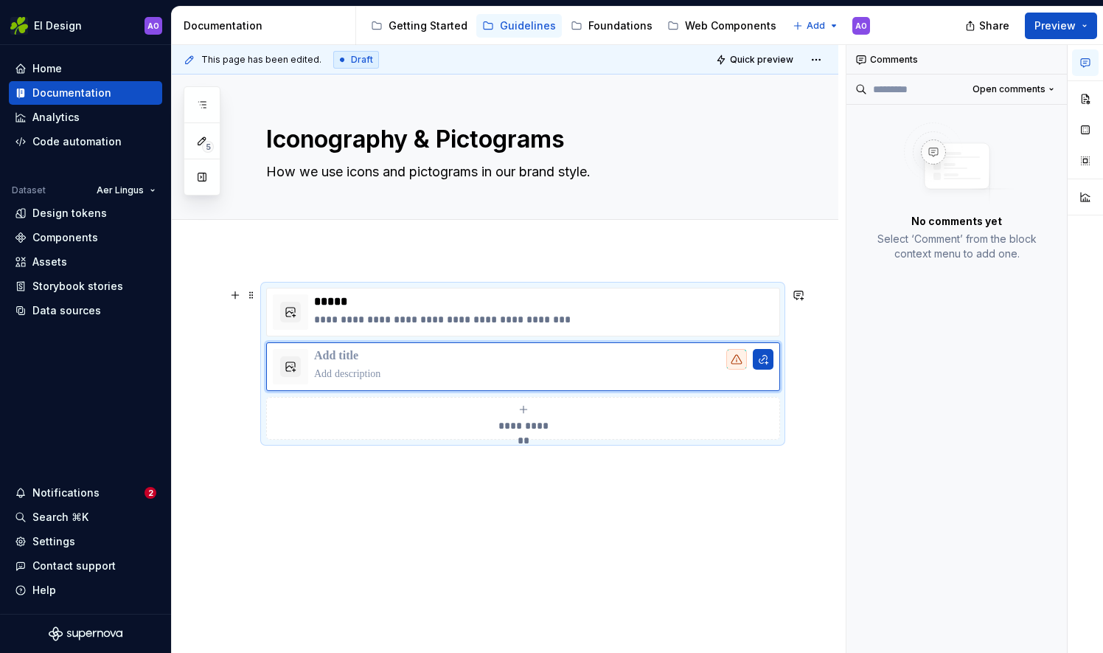
click at [723, 496] on div "**********" at bounding box center [509, 349] width 674 height 608
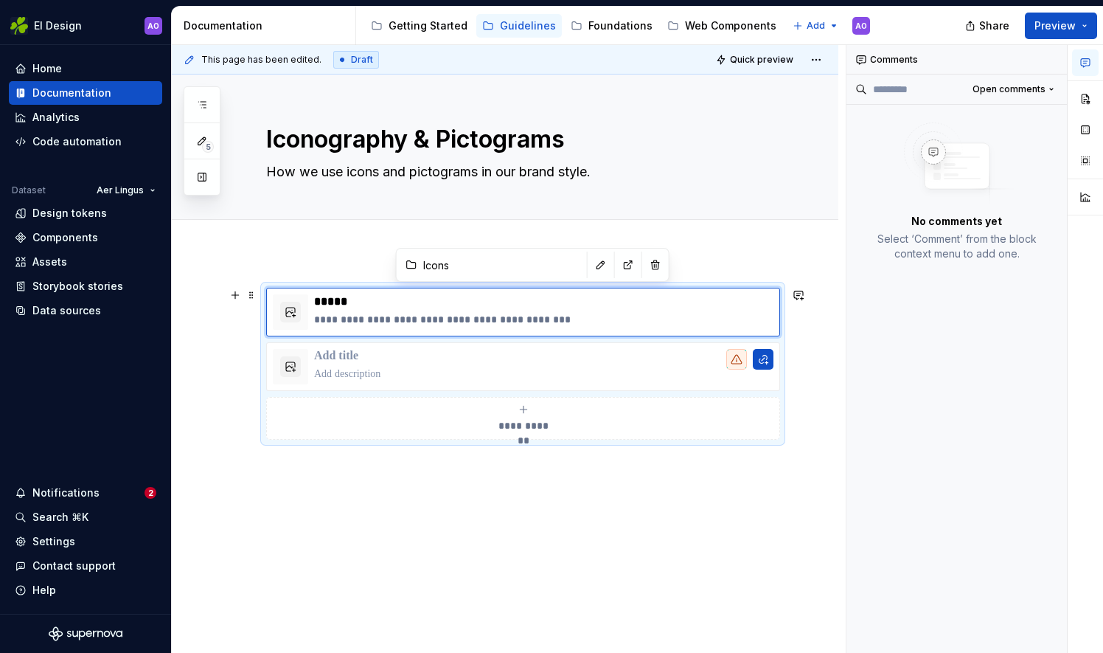
drag, startPoint x: 643, startPoint y: 361, endPoint x: 494, endPoint y: 336, distance: 151.1
click at [494, 336] on div "**********" at bounding box center [522, 364] width 513 height 152
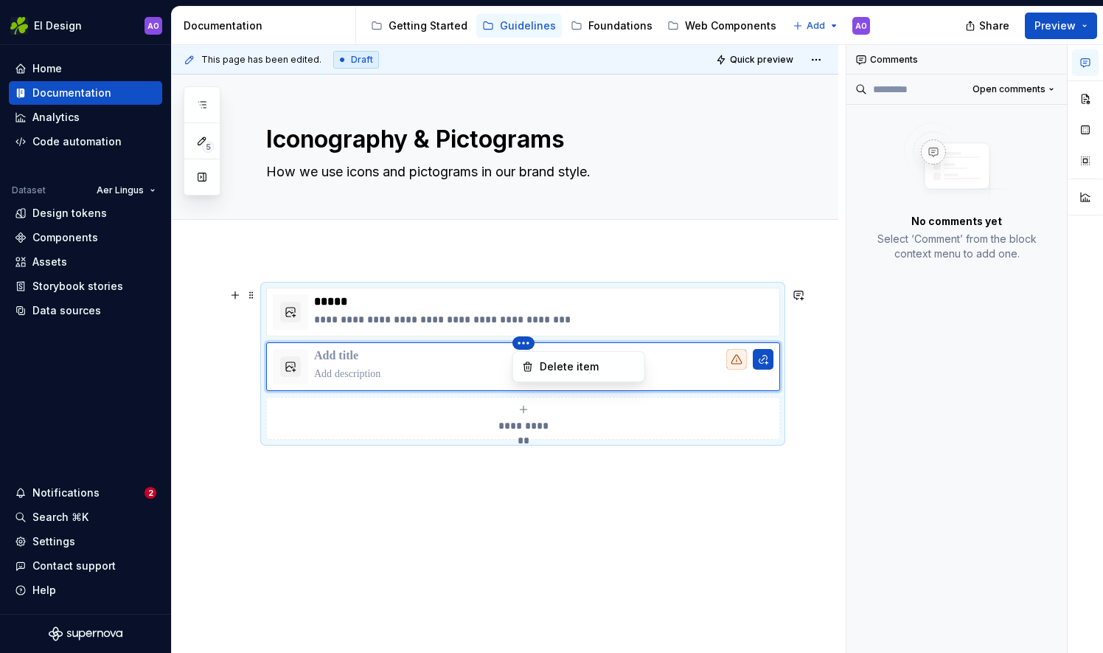
click at [529, 342] on html "EI Design AO Home Documentation Analytics Code automation Dataset Aer Lingus De…" at bounding box center [551, 326] width 1103 height 653
click at [535, 364] on div "Delete item" at bounding box center [578, 367] width 125 height 24
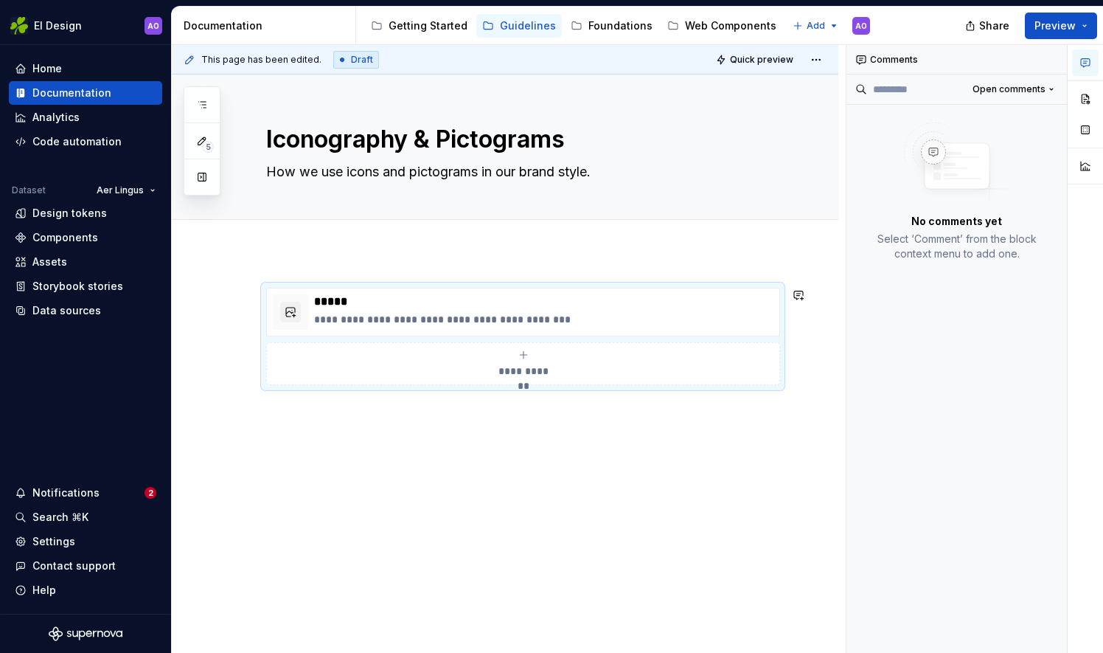
click at [555, 446] on div "**********" at bounding box center [509, 349] width 674 height 608
click at [285, 398] on div "**********" at bounding box center [522, 345] width 513 height 115
click at [310, 431] on div "**********" at bounding box center [509, 349] width 674 height 608
click at [280, 450] on div "**********" at bounding box center [505, 425] width 667 height 347
click at [752, 59] on span "Quick preview" at bounding box center [761, 60] width 63 height 12
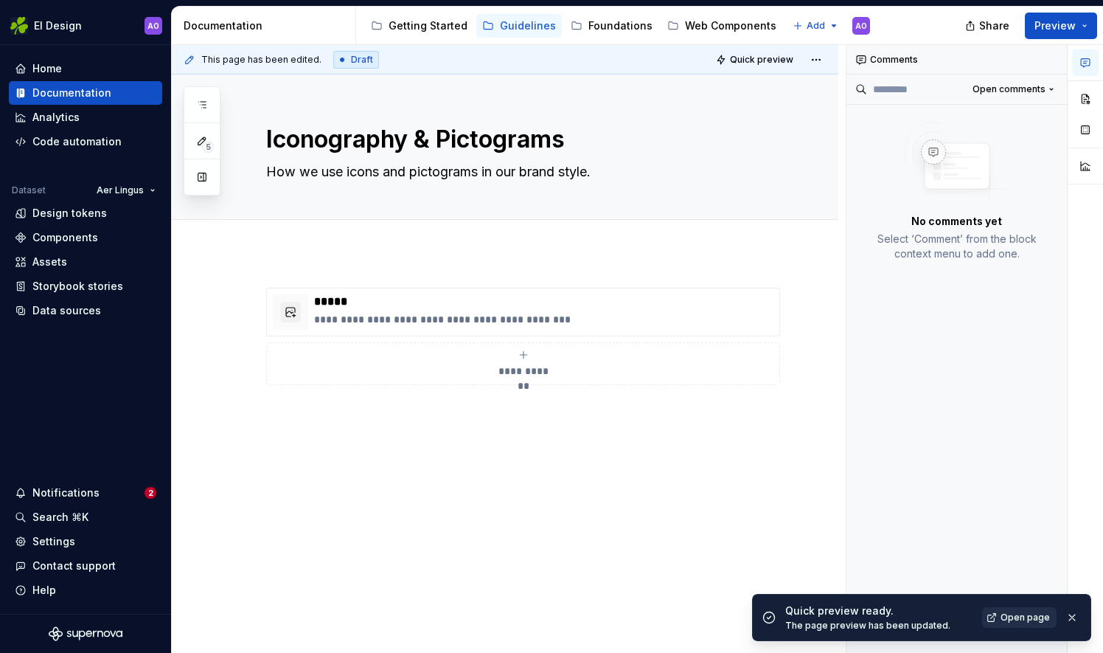
click at [1029, 617] on span "Open page" at bounding box center [1025, 617] width 49 height 12
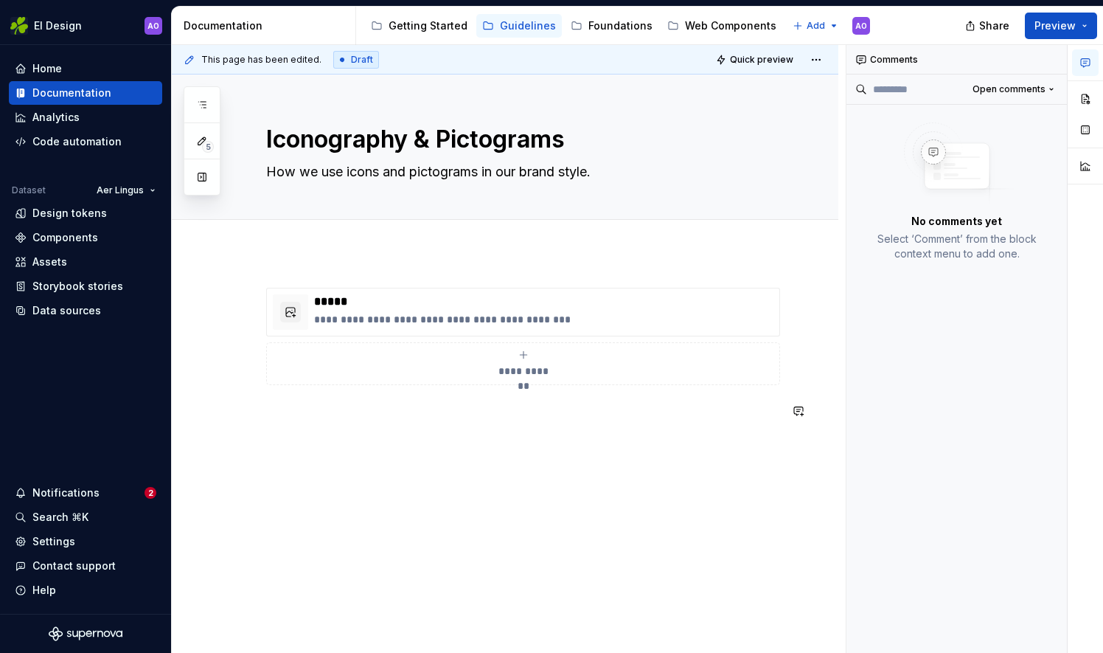
click at [528, 456] on div "**********" at bounding box center [505, 443] width 667 height 382
click at [306, 230] on span "Add tab" at bounding box center [302, 236] width 35 height 12
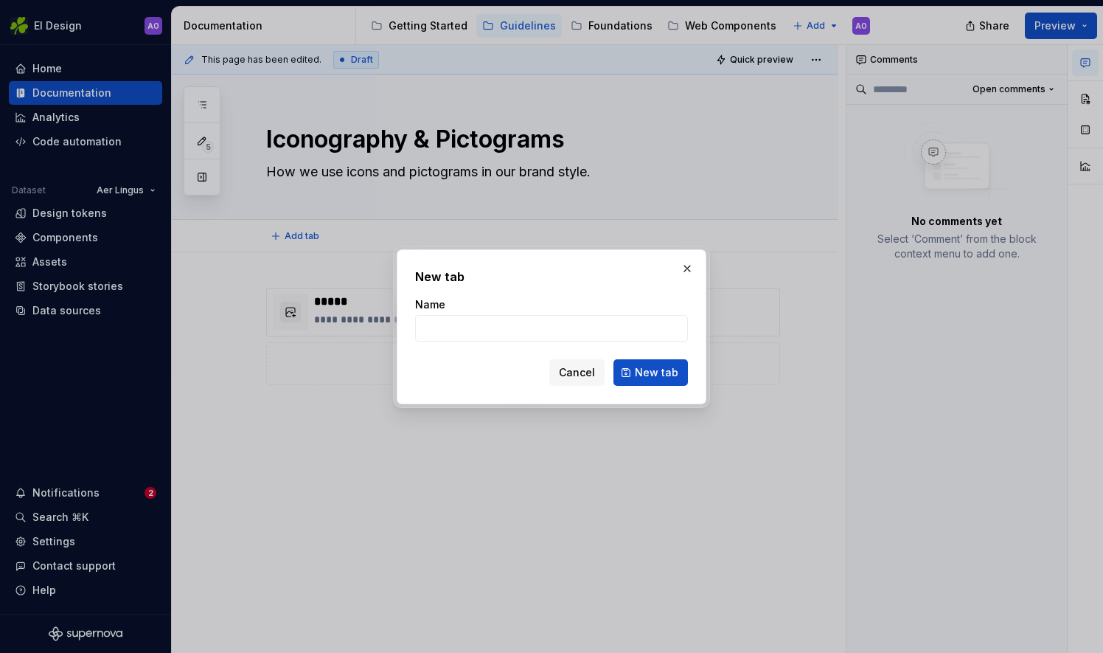
click at [688, 264] on button "button" at bounding box center [687, 268] width 21 height 21
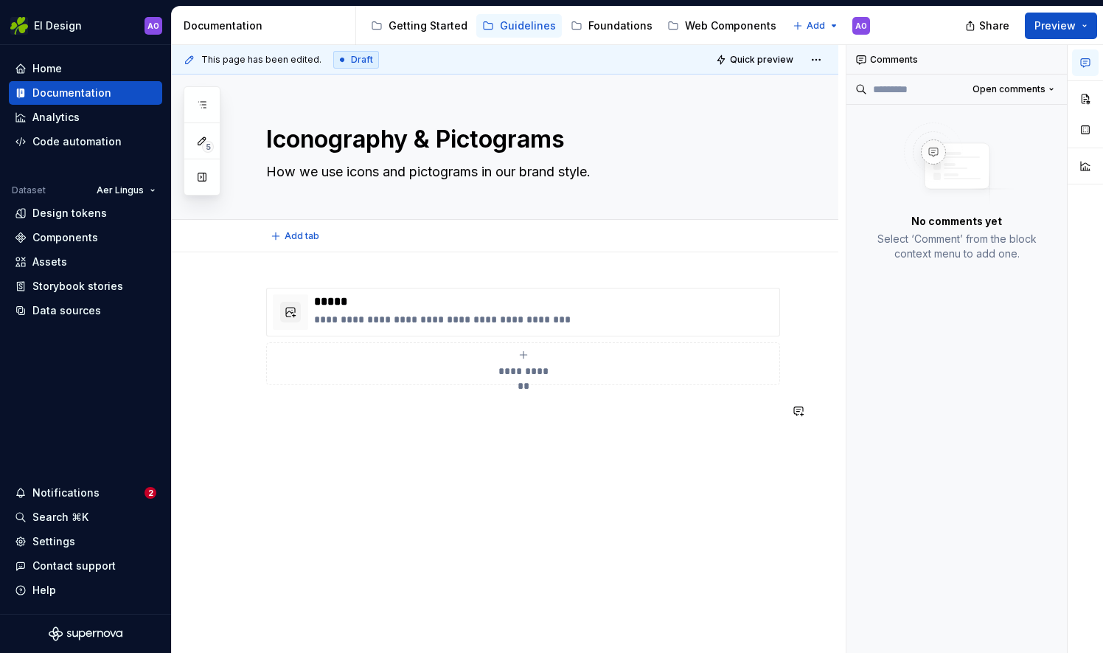
click at [351, 425] on div "**********" at bounding box center [522, 363] width 513 height 150
type textarea "*"
click at [294, 229] on button "Add tab" at bounding box center [296, 236] width 60 height 21
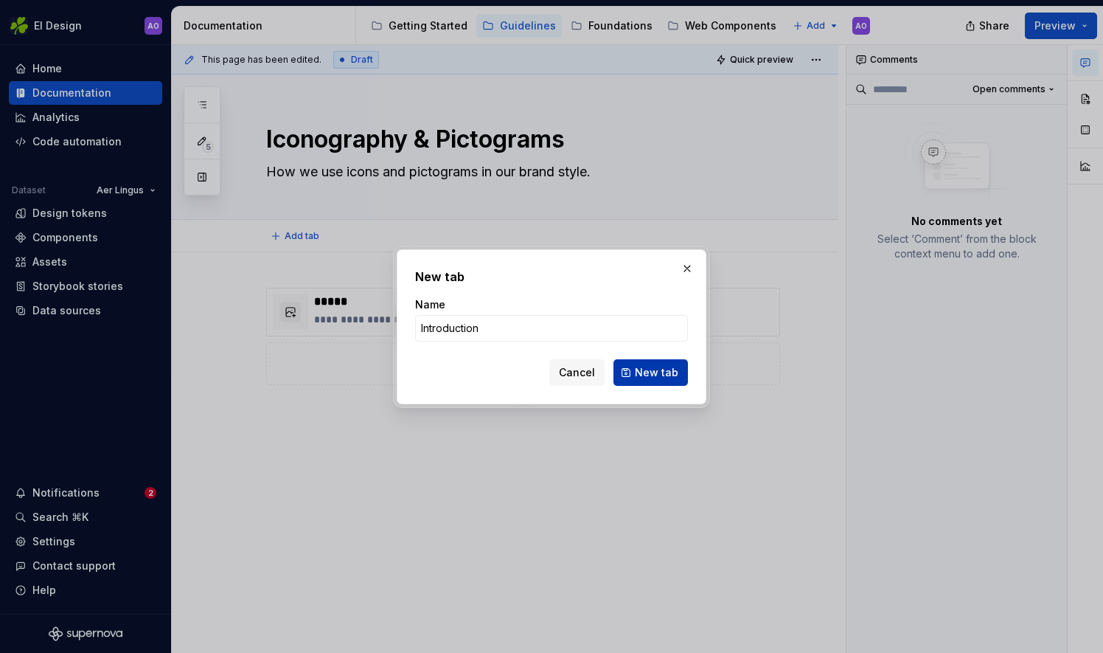
type input "Introduction"
click at [664, 374] on span "New tab" at bounding box center [657, 372] width 44 height 15
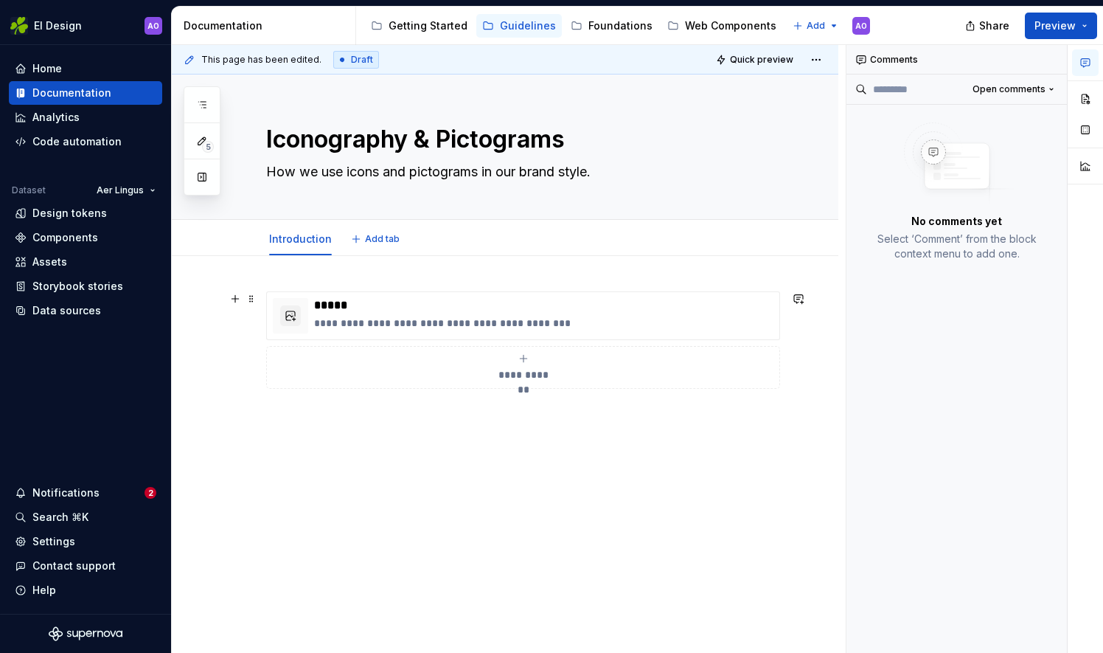
click at [301, 375] on div "**********" at bounding box center [523, 368] width 501 height 30
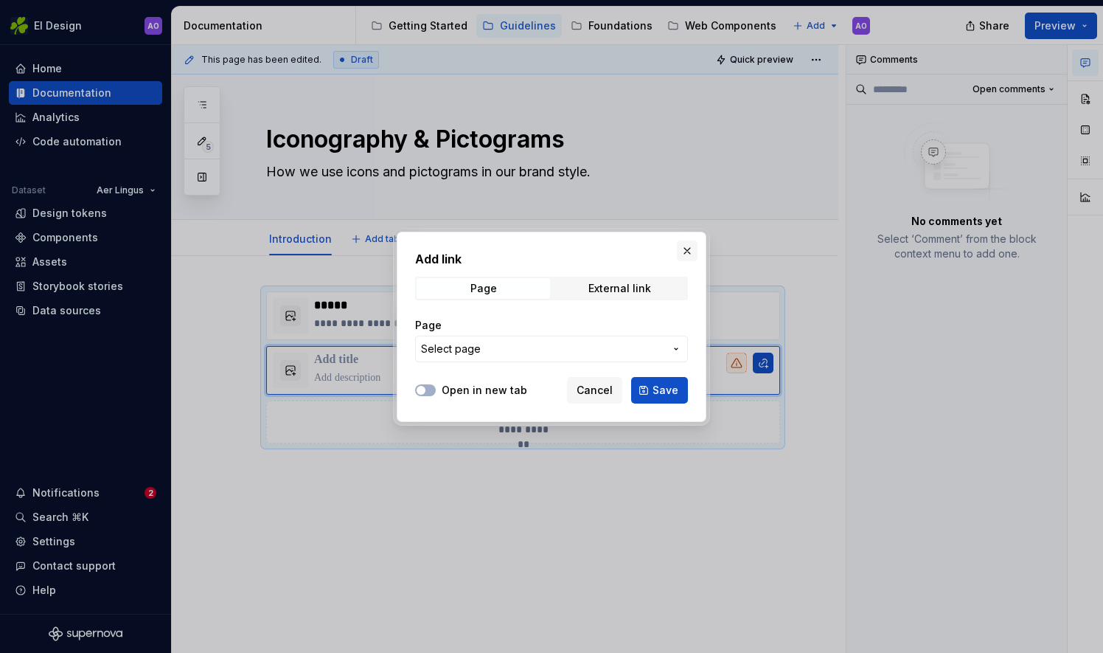
click at [684, 250] on button "button" at bounding box center [687, 250] width 21 height 21
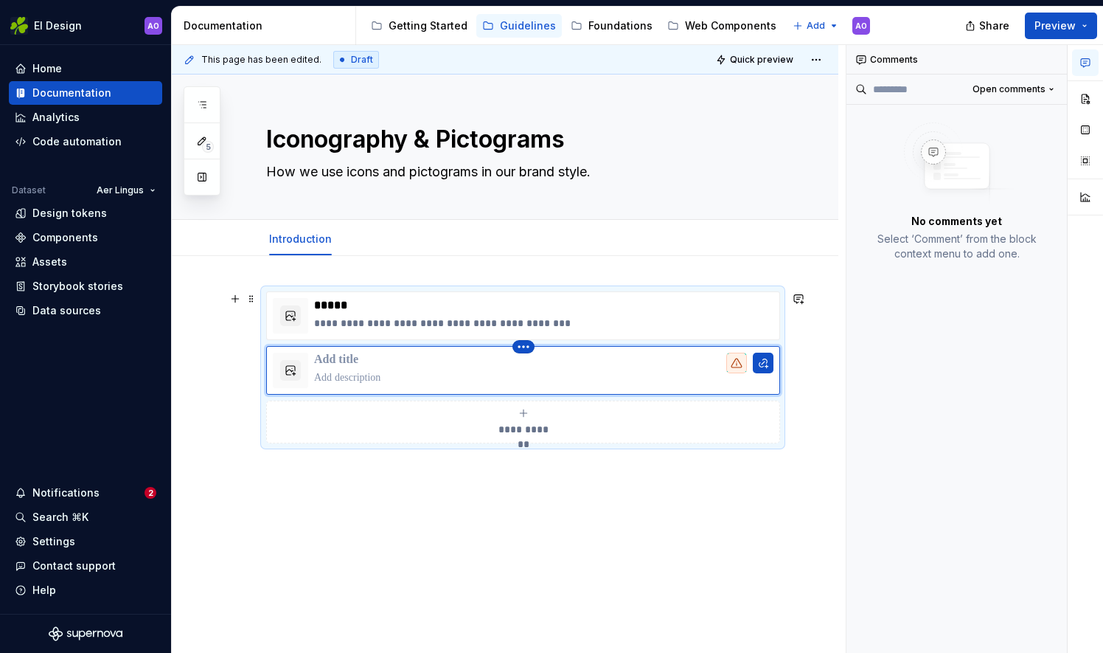
click at [531, 347] on html "EI Design AO Home Documentation Analytics Code automation Dataset Aer Lingus De…" at bounding box center [551, 326] width 1103 height 653
click at [541, 375] on div "Delete item" at bounding box center [588, 370] width 96 height 15
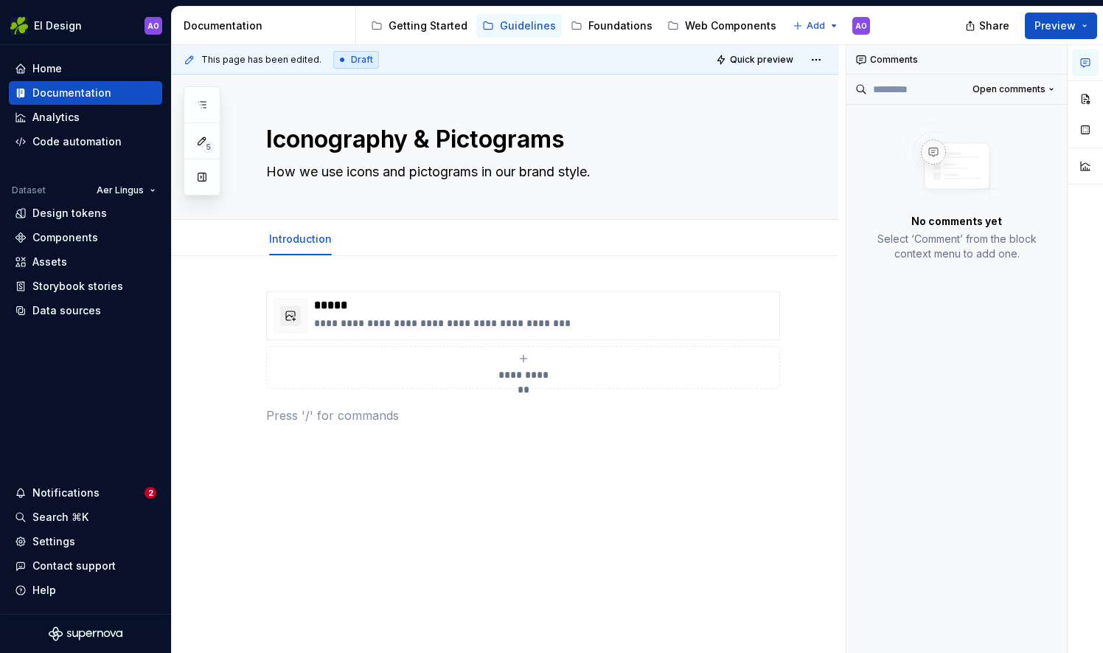
click at [285, 437] on div "**********" at bounding box center [522, 366] width 513 height 150
type textarea "*"
click at [630, 415] on p "To better convey more complex topics or messaging, we use icongraphy a" at bounding box center [522, 415] width 513 height 18
click at [727, 418] on p "To better convey more complex topics or messaging, we use iconography and picti…" at bounding box center [522, 415] width 513 height 18
click at [760, 414] on p "To better convey more complex topics or messaging, we use iconography and picto…" at bounding box center [522, 415] width 513 height 18
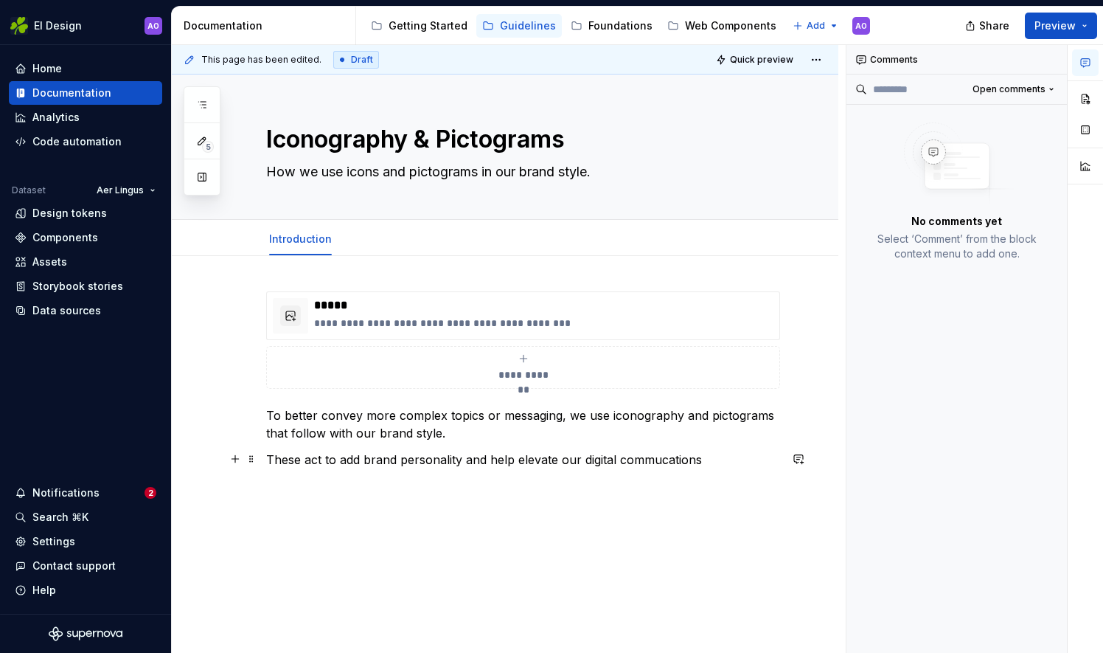
click at [686, 466] on p "These act to add brand personality and help elevate our digital commucations" at bounding box center [522, 460] width 513 height 18
click at [125, 496] on div "Notifications" at bounding box center [80, 492] width 130 height 15
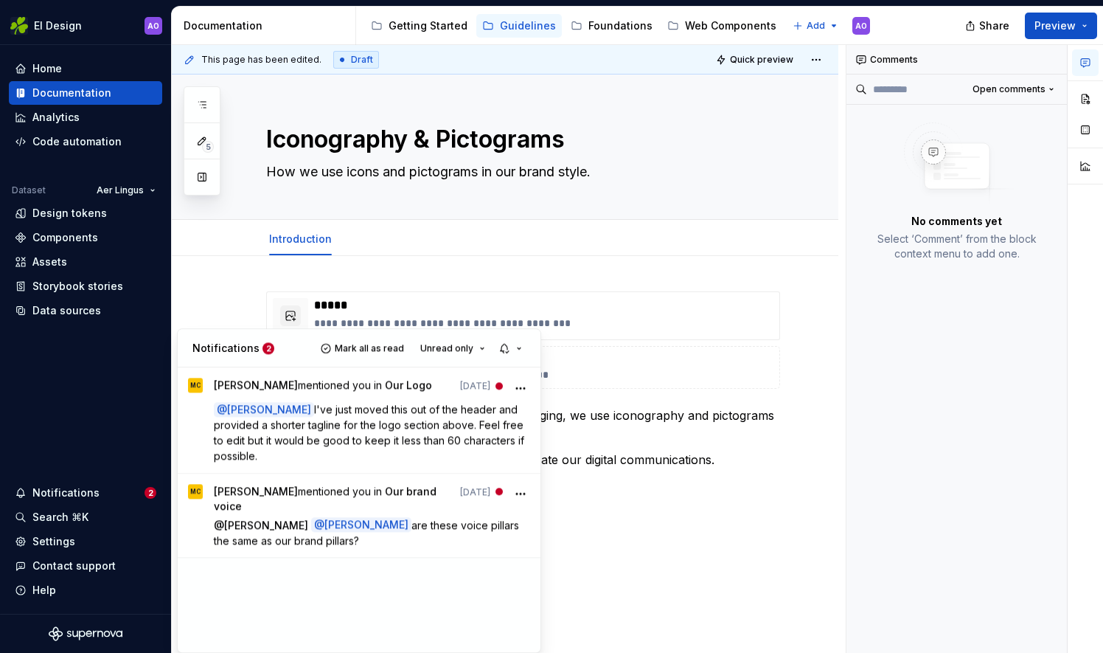
click at [651, 378] on html "EI Design AO Home Documentation Analytics Code automation Dataset Aer Lingus De…" at bounding box center [551, 326] width 1103 height 653
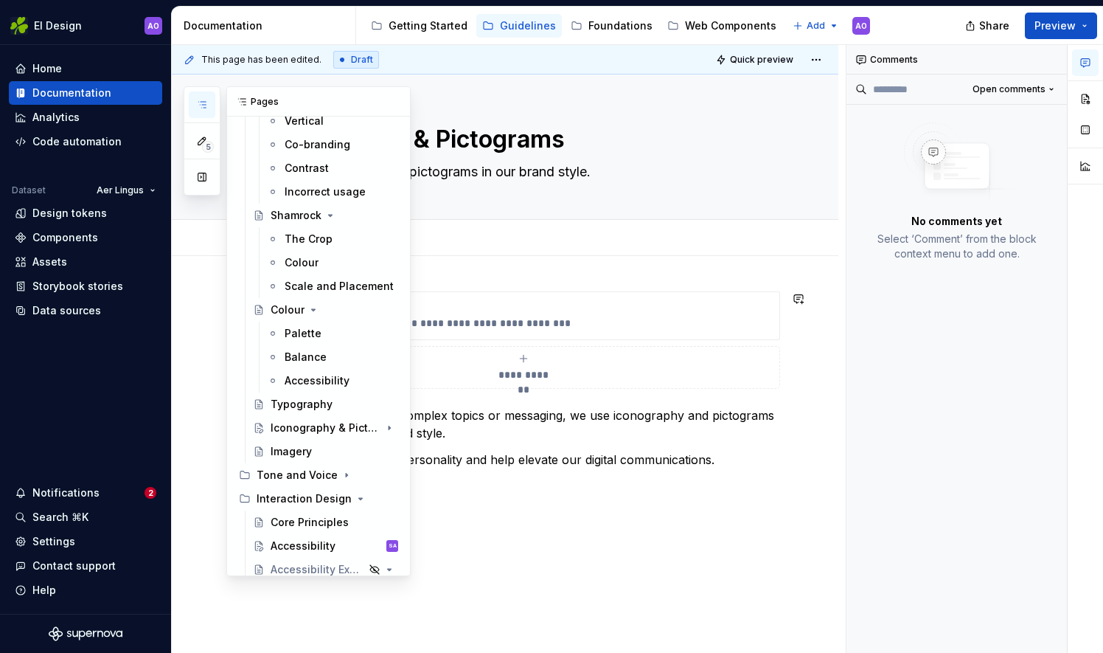
scroll to position [187, 0]
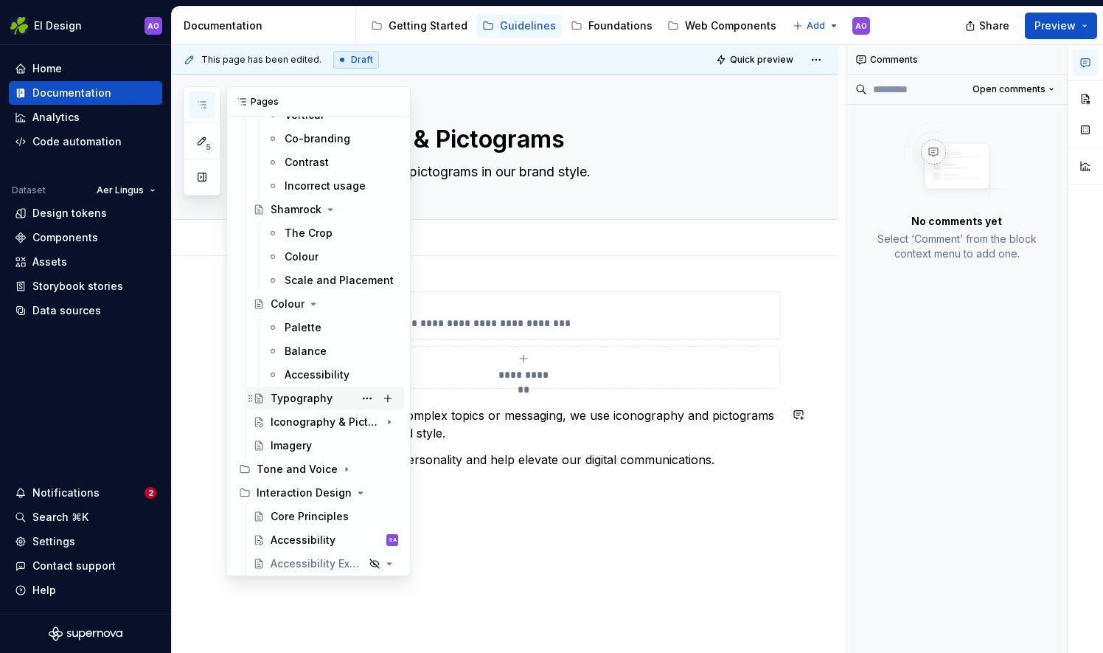
click at [301, 392] on div "Typography" at bounding box center [302, 398] width 62 height 15
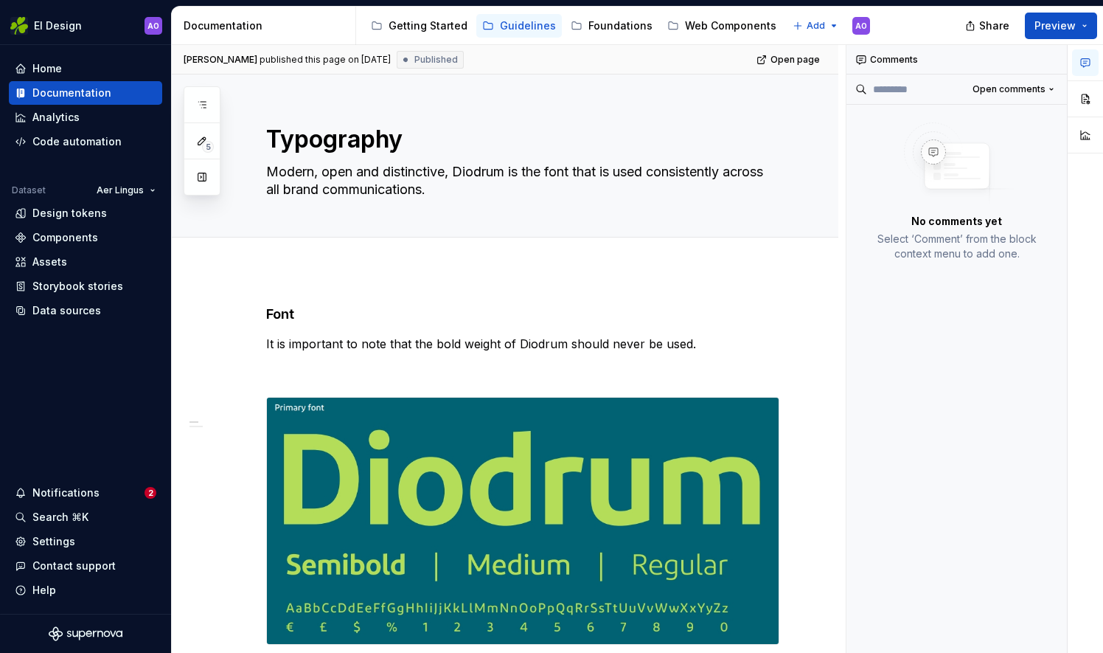
type textarea "*"
